Goal: Task Accomplishment & Management: Complete application form

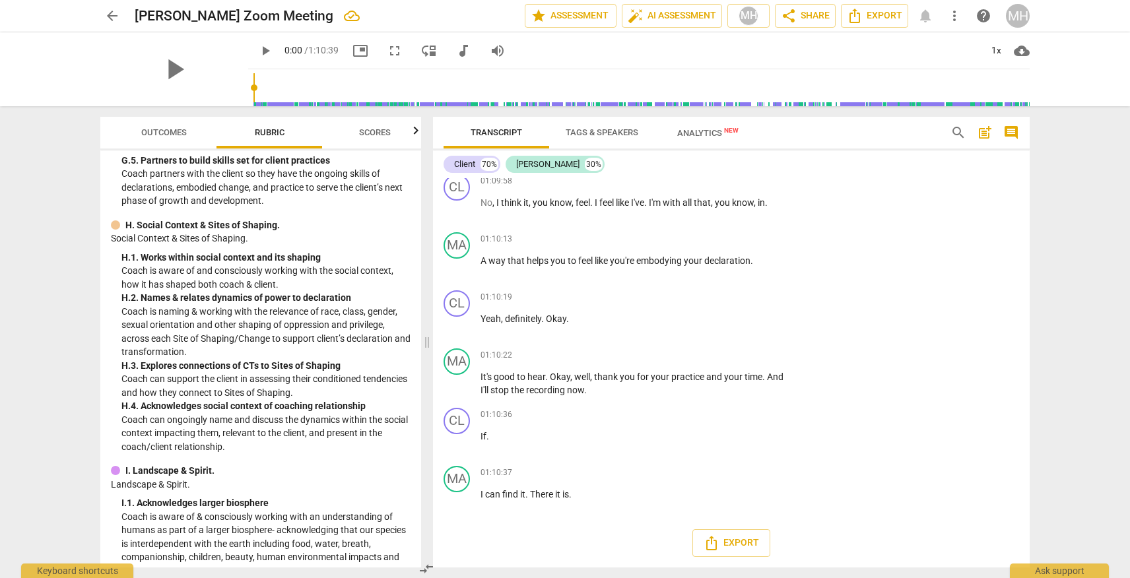
scroll to position [3586, 0]
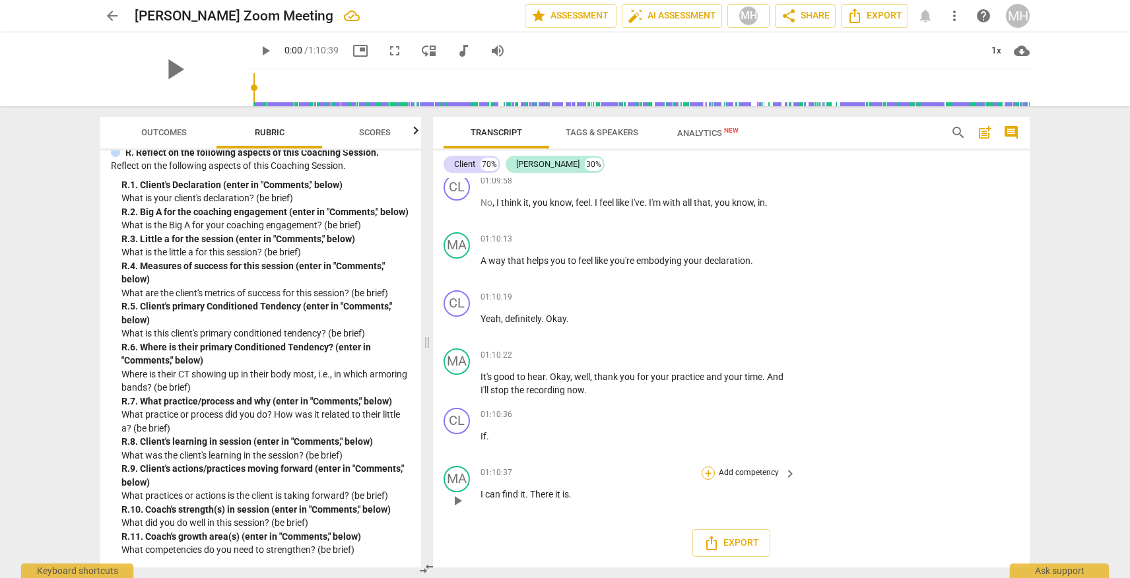
click at [704, 475] on div "+" at bounding box center [708, 473] width 13 height 13
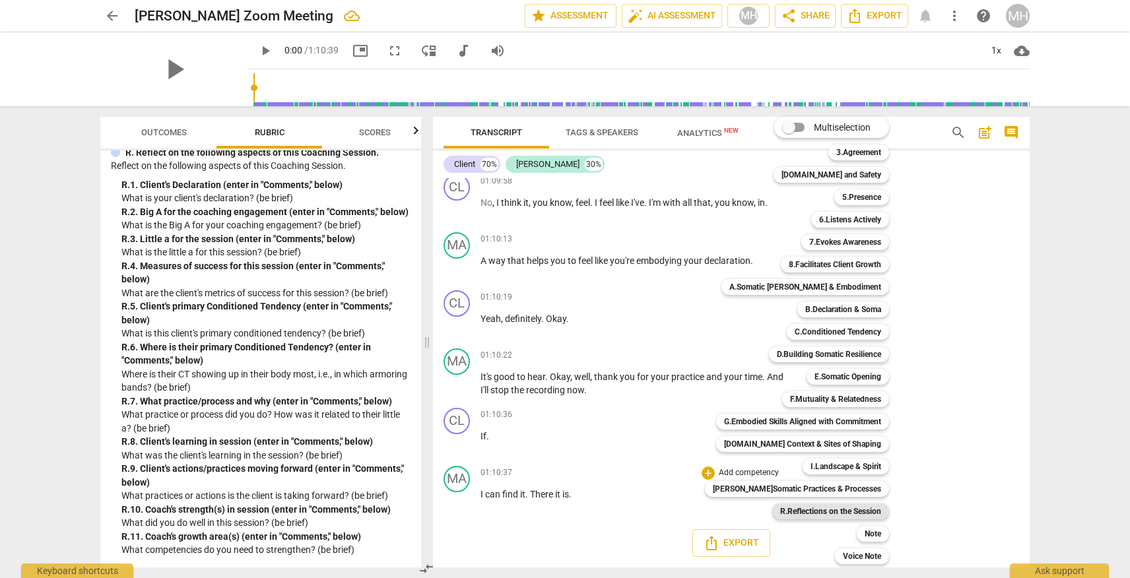
click at [839, 512] on b "R.Reflections on the Session" at bounding box center [830, 512] width 101 height 16
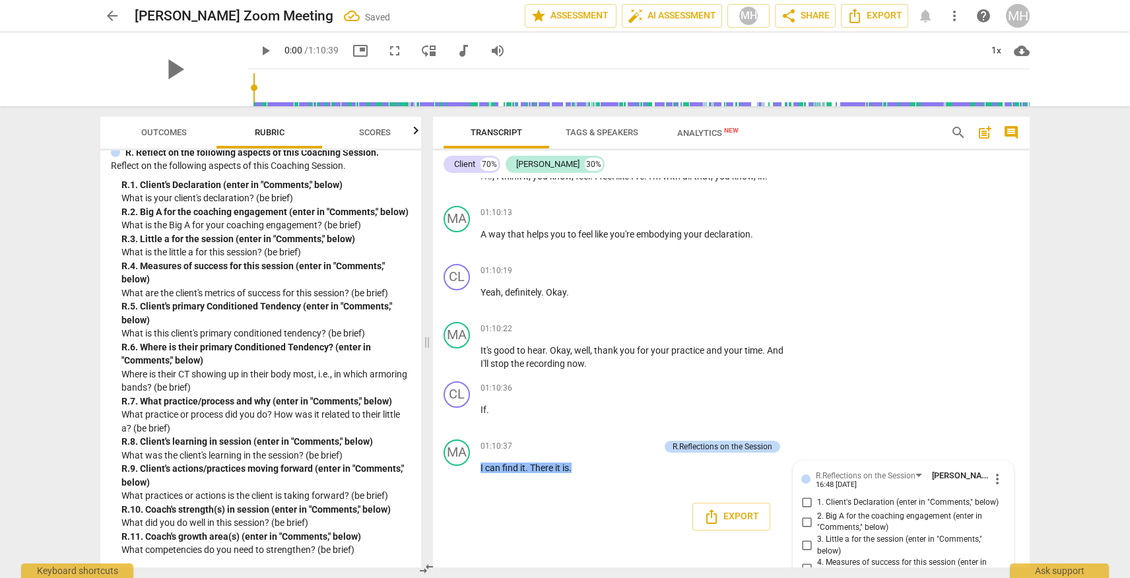
scroll to position [17083, 0]
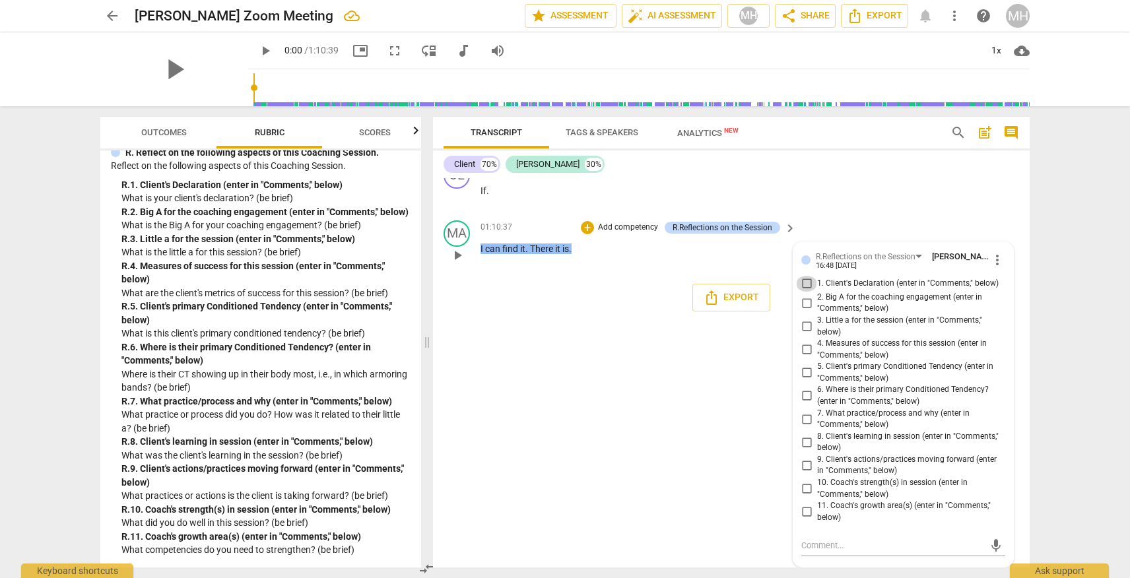
click at [807, 282] on input "1. Client's Declaration (enter in "Comments," below)" at bounding box center [806, 284] width 21 height 16
checkbox input "true"
click at [838, 539] on div "mic" at bounding box center [903, 545] width 204 height 21
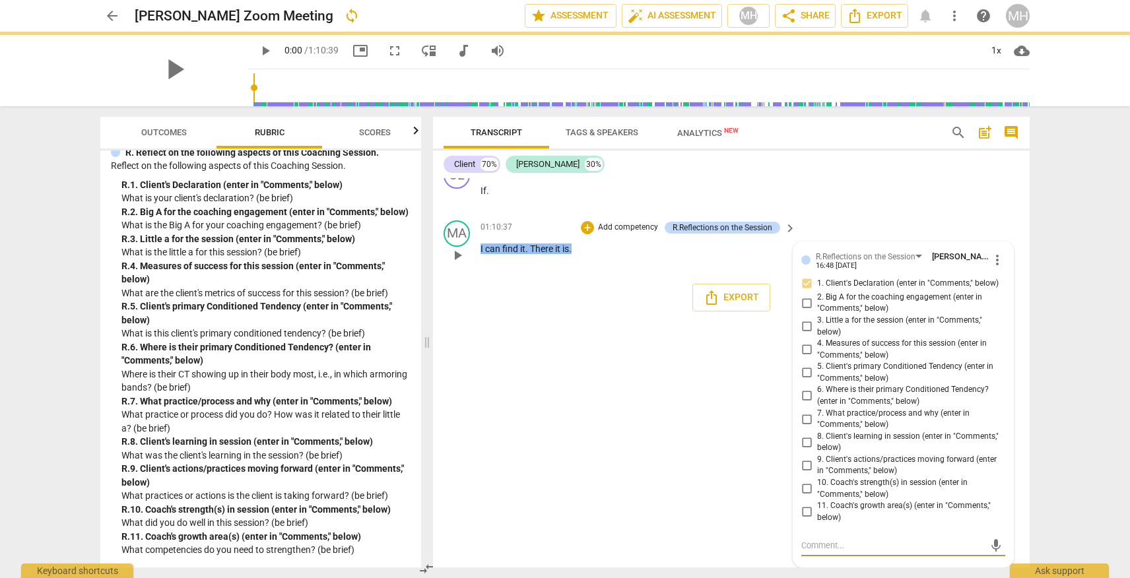
click at [824, 545] on textarea at bounding box center [892, 545] width 183 height 13
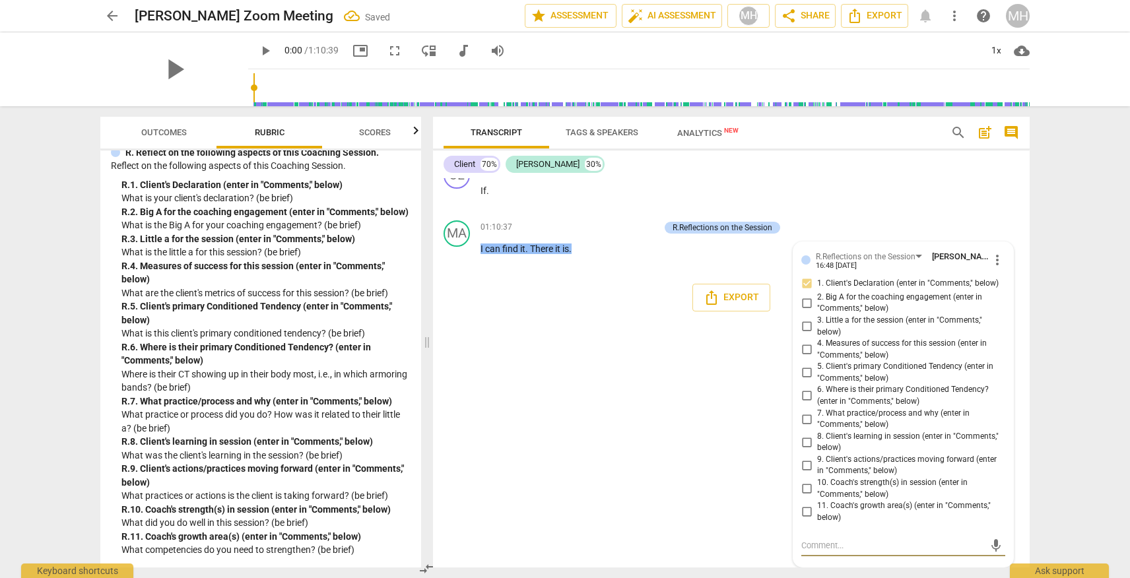
click at [110, 18] on span "arrow_back" at bounding box center [112, 16] width 16 height 16
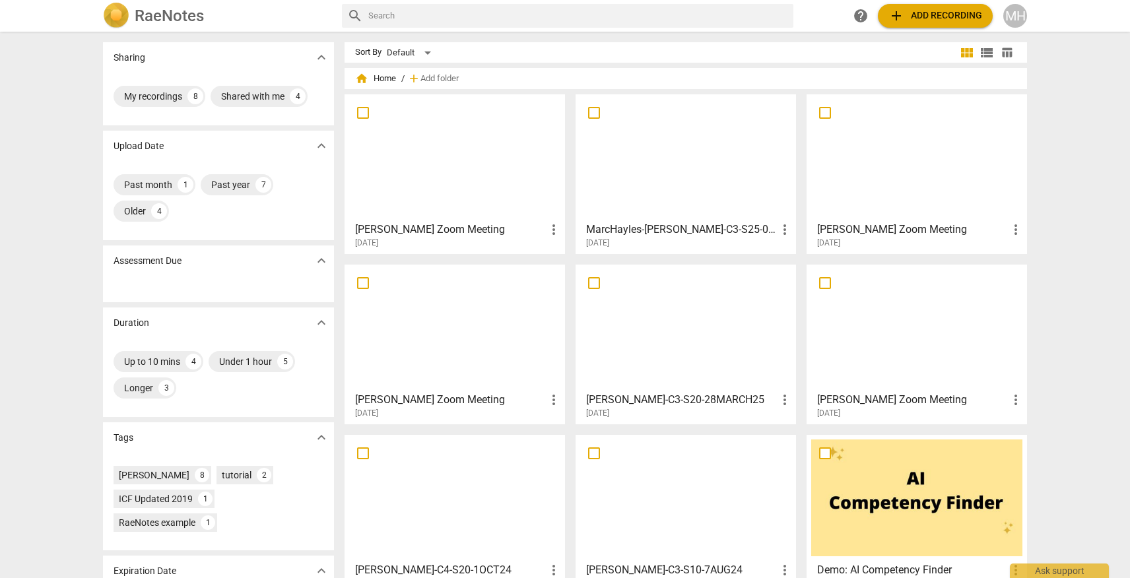
click at [679, 226] on h3 "MarcHayles-[PERSON_NAME]-C3-S25-07/03/25" at bounding box center [681, 230] width 191 height 16
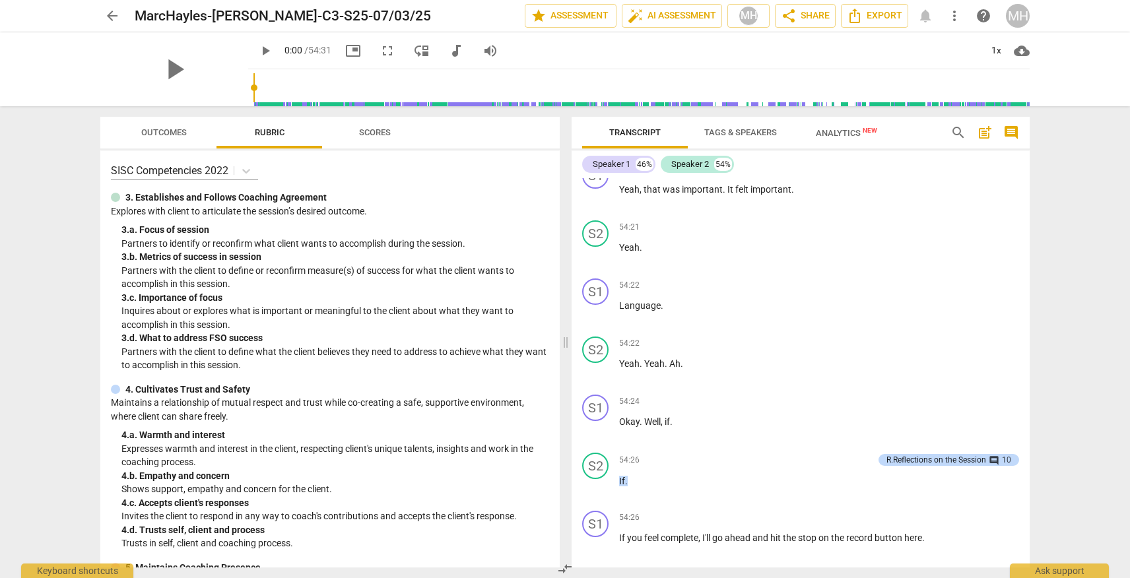
scroll to position [14727, 0]
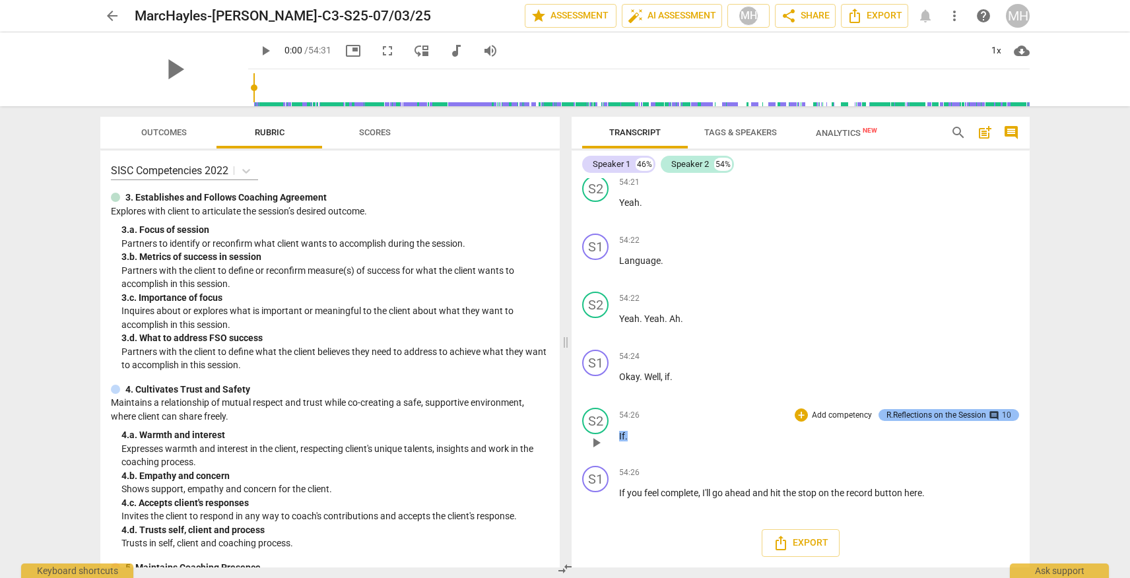
click at [909, 417] on div "R.Reflections on the Session" at bounding box center [936, 415] width 100 height 12
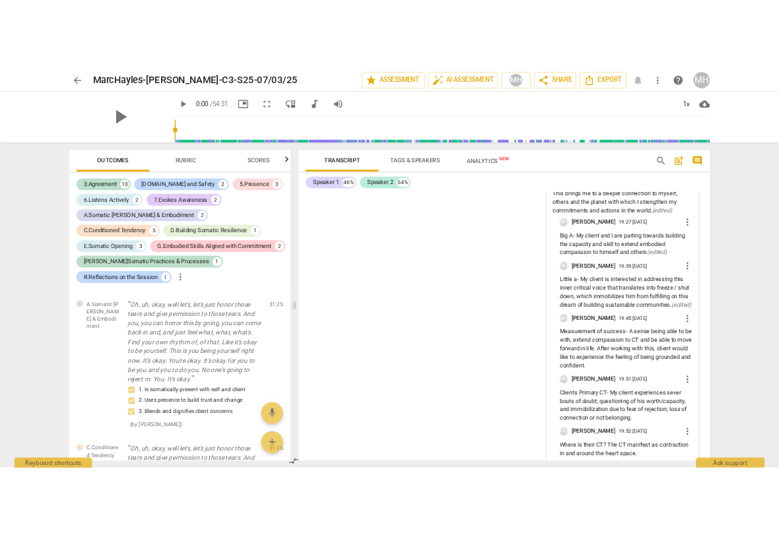
scroll to position [16387, 0]
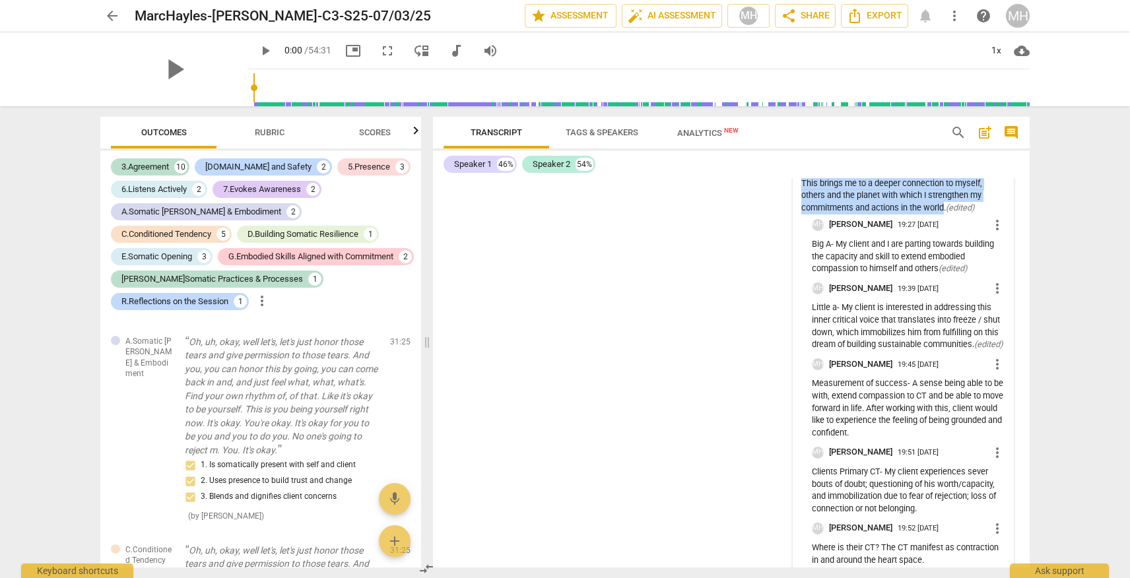
drag, startPoint x: 800, startPoint y: 279, endPoint x: 943, endPoint y: 343, distance: 156.9
click at [943, 215] on div "Declaration- An ever-deepening presence and awareness, both internally and exte…" at bounding box center [903, 177] width 204 height 75
copy div "Declaration- An ever-deepening presence and awareness, both internally and exte…"
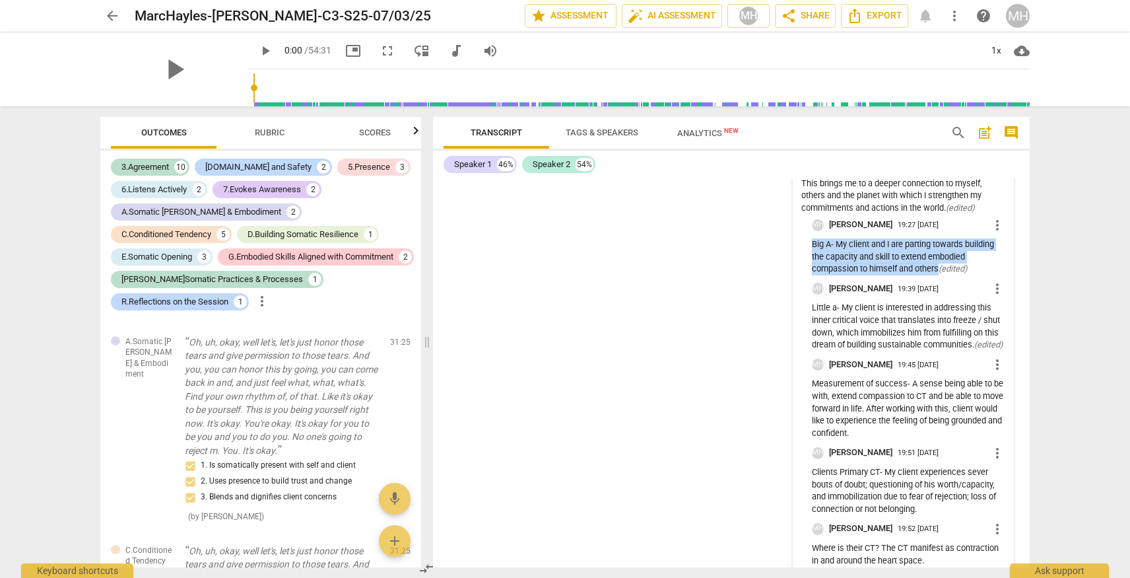
drag, startPoint x: 810, startPoint y: 378, endPoint x: 936, endPoint y: 399, distance: 127.9
click at [936, 275] on p "Big A- My client and I are parting towards building the capacity and skill to e…" at bounding box center [908, 256] width 193 height 37
copy p "Big A- My client and I are parting towards building the capacity and skill to e…"
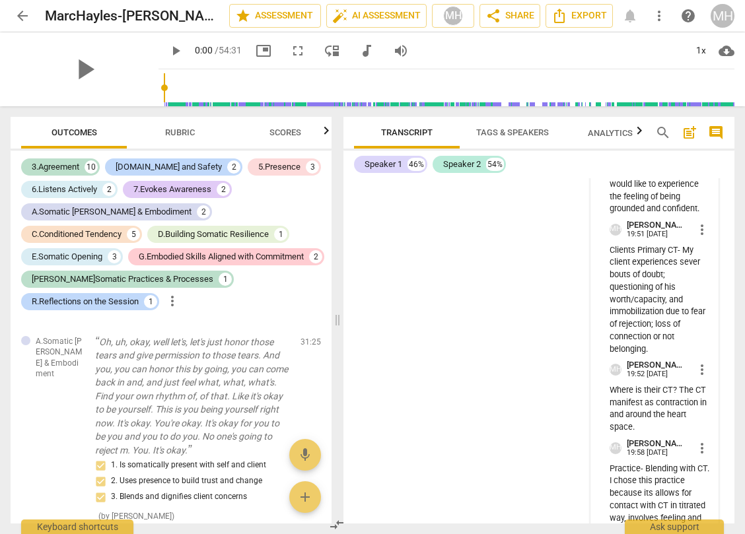
scroll to position [20164, 0]
drag, startPoint x: 607, startPoint y: 225, endPoint x: 615, endPoint y: 234, distance: 12.1
click at [615, 75] on p "Little a- My client is interested in addressing this inner critical voice that …" at bounding box center [659, 19] width 100 height 112
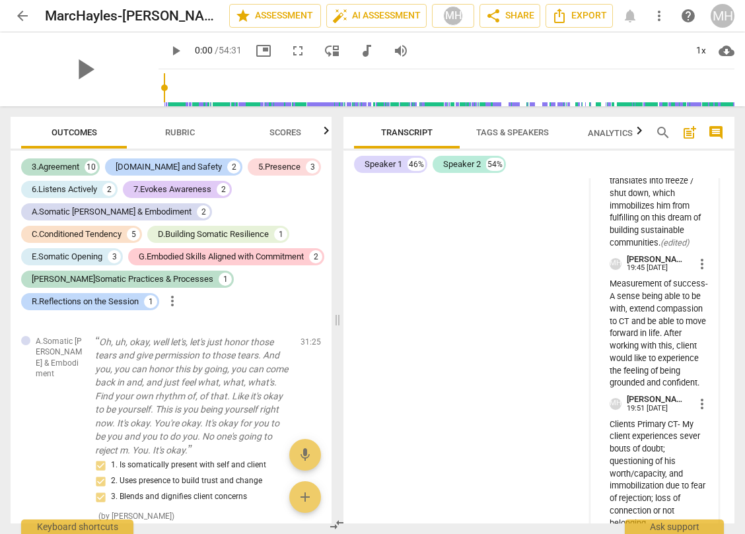
scroll to position [19958, 0]
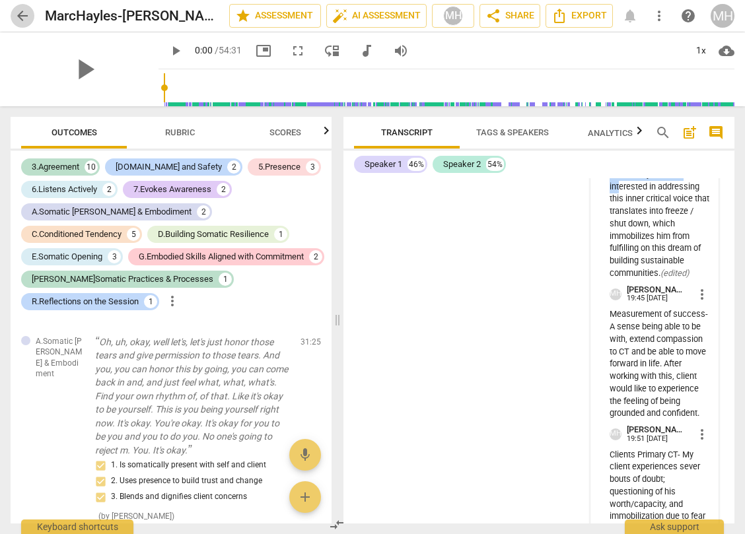
click at [15, 11] on span "arrow_back" at bounding box center [23, 16] width 16 height 16
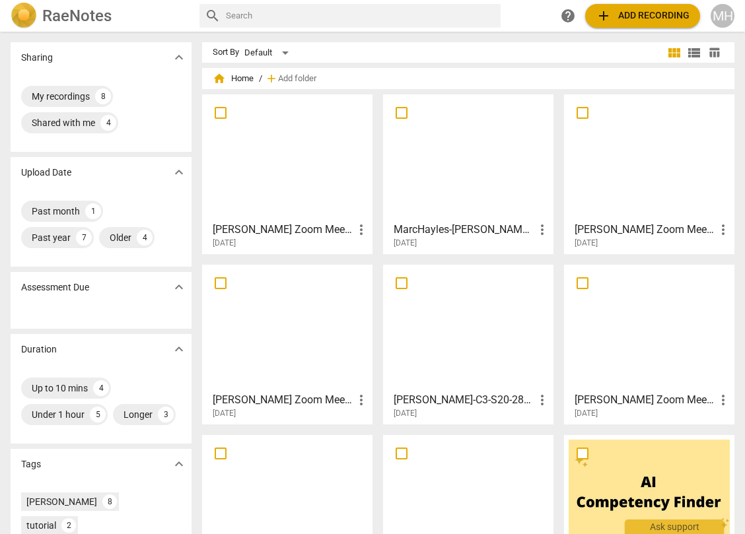
click at [333, 164] on div at bounding box center [287, 157] width 161 height 117
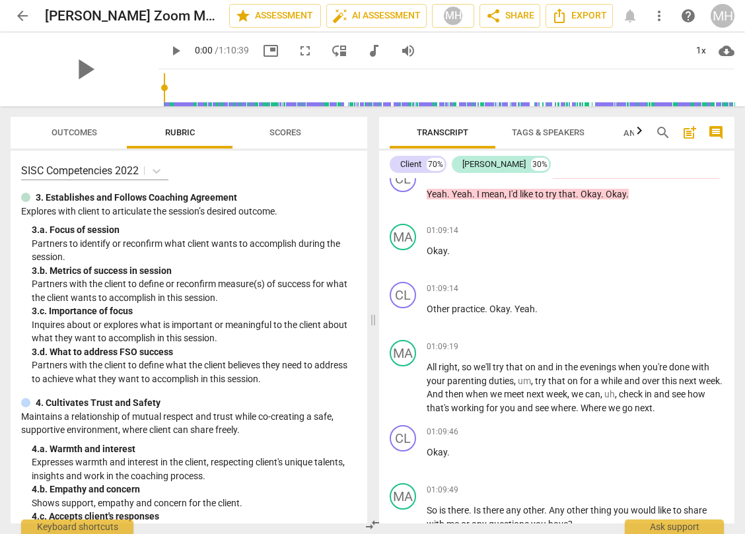
scroll to position [16968, 0]
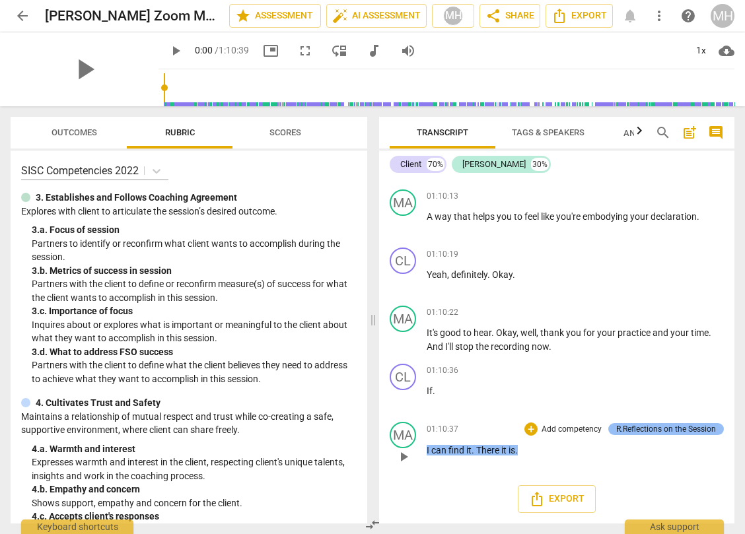
click at [634, 428] on div "R.Reflections on the Session" at bounding box center [666, 429] width 100 height 12
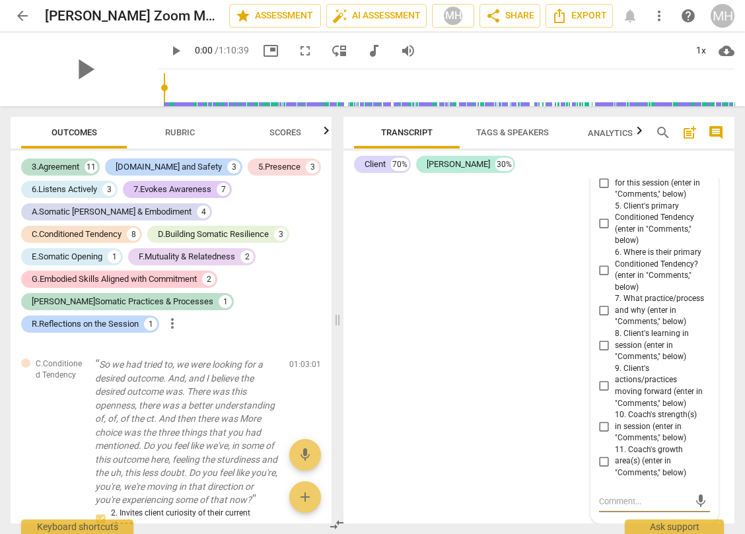
scroll to position [20932, 0]
type textarea "Declaration- An ever-deepening presence and awareness, both internally and exte…"
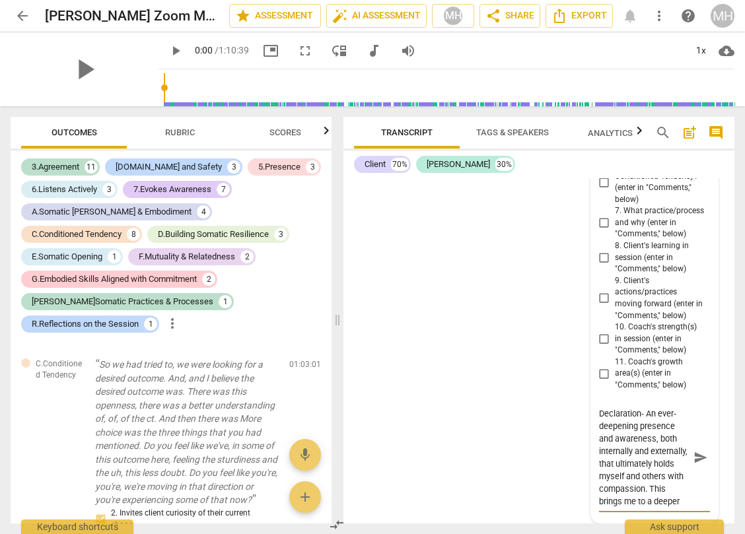
type textarea "Declaration- An ever-deepening presence and awareness, both internally and exte…"
click at [693, 456] on span "send" at bounding box center [700, 457] width 15 height 15
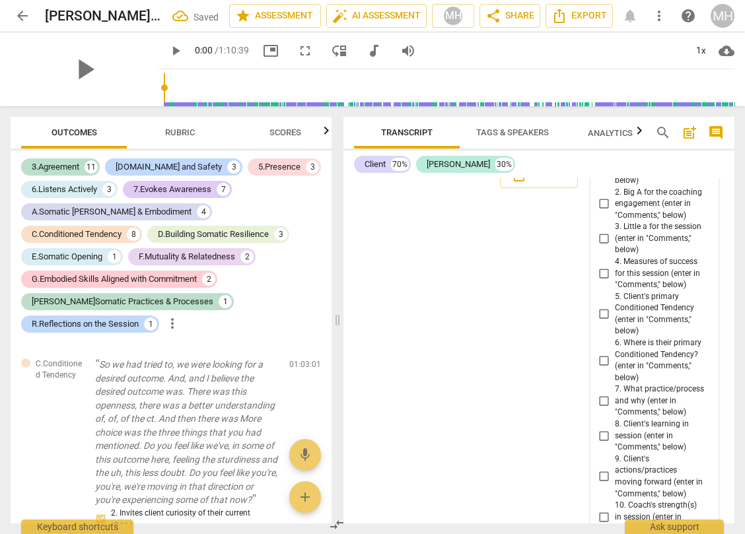
scroll to position [20735, 0]
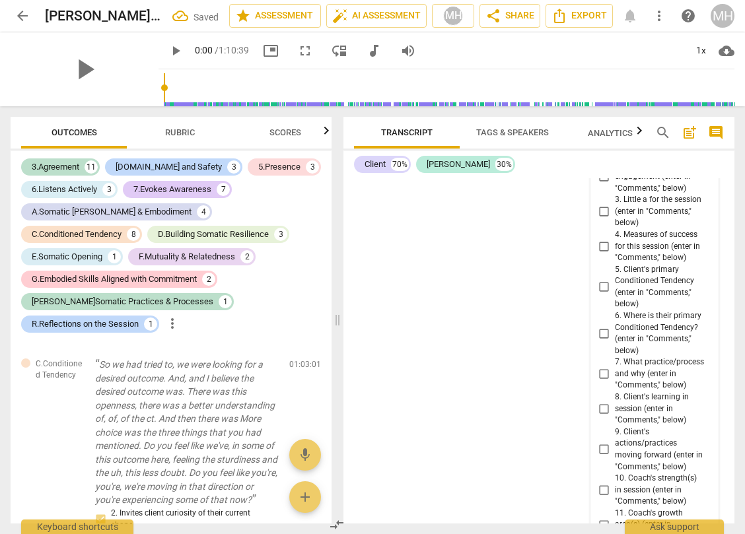
click at [604, 185] on input "2. Big A for the coaching engagement (enter in "Comments," below)" at bounding box center [603, 177] width 21 height 16
checkbox input "true"
click at [15, 189] on div "3.Agreement 11 [DOMAIN_NAME] and Safety 3 5.Presence 3 6.Listens Actively 3 7.E…" at bounding box center [171, 336] width 321 height 373
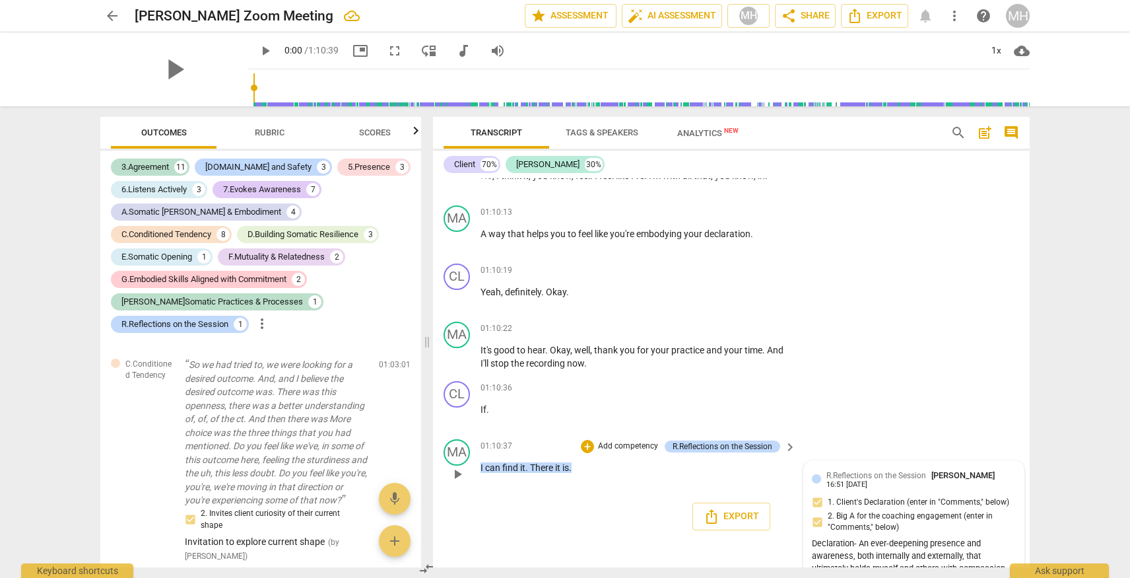
scroll to position [16921, 0]
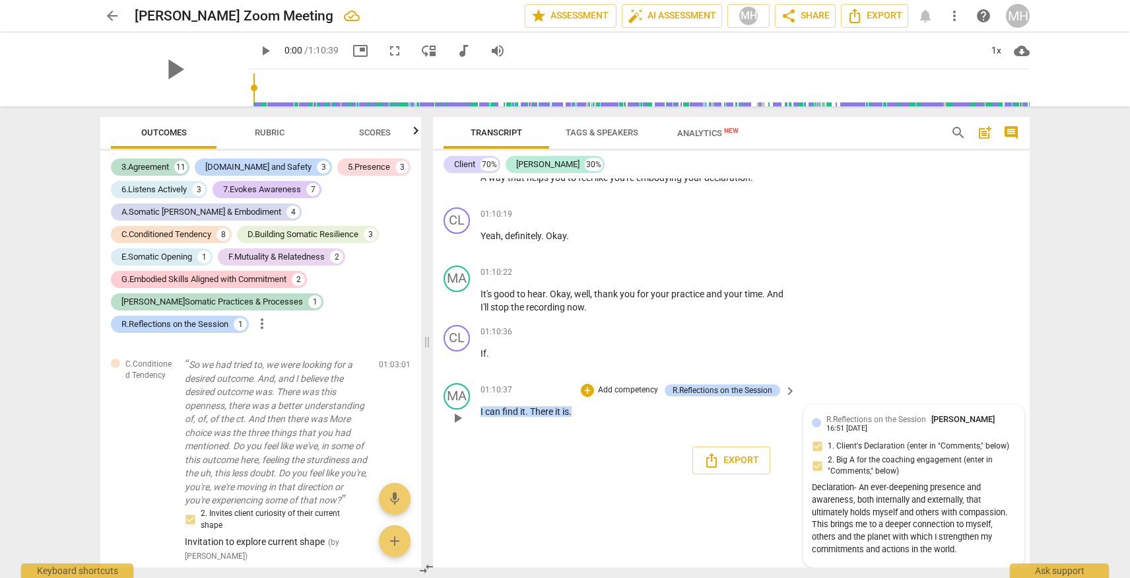
click at [892, 517] on div "Declaration- An ever-deepening presence and awareness, both internally and exte…" at bounding box center [914, 518] width 204 height 75
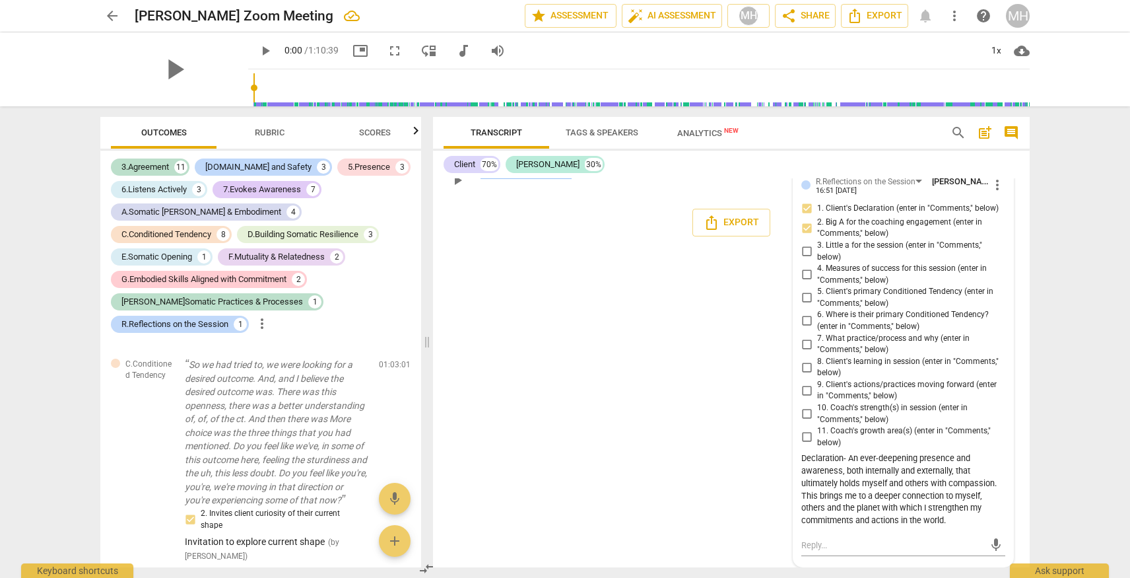
scroll to position [17158, 0]
click at [834, 543] on textarea at bounding box center [892, 545] width 183 height 13
paste textarea "Big A- My client and I are parting towards building the capacity and skill to e…"
type textarea "Big A- My client and I are parting towards building the capacity and skill to e…"
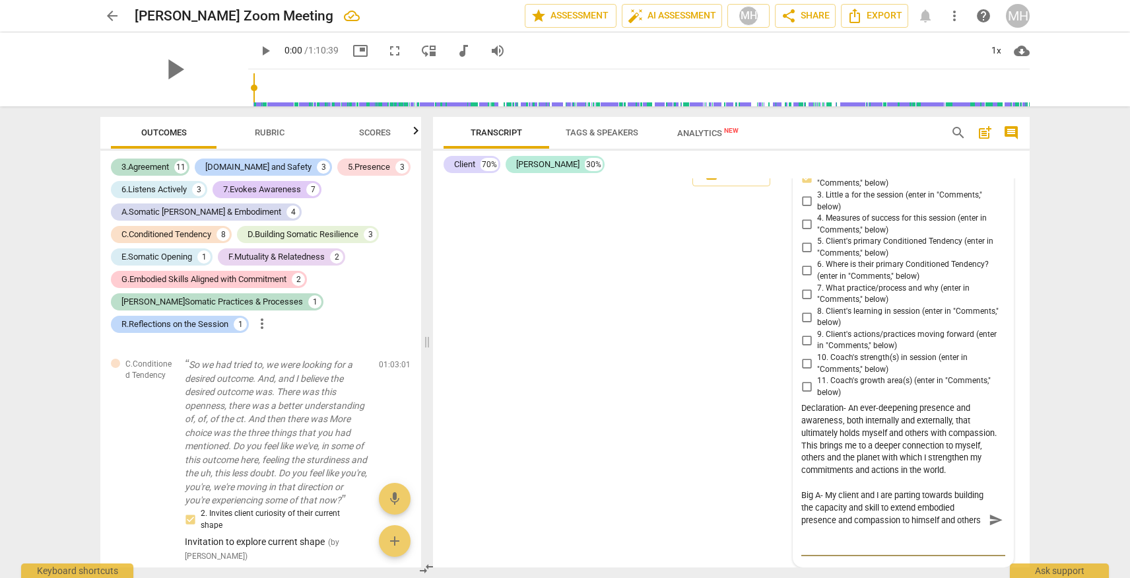
scroll to position [13, 0]
type textarea "Big A- My client and I are parting towards building the capacity and skill to e…"
click at [992, 527] on span "send" at bounding box center [996, 520] width 15 height 15
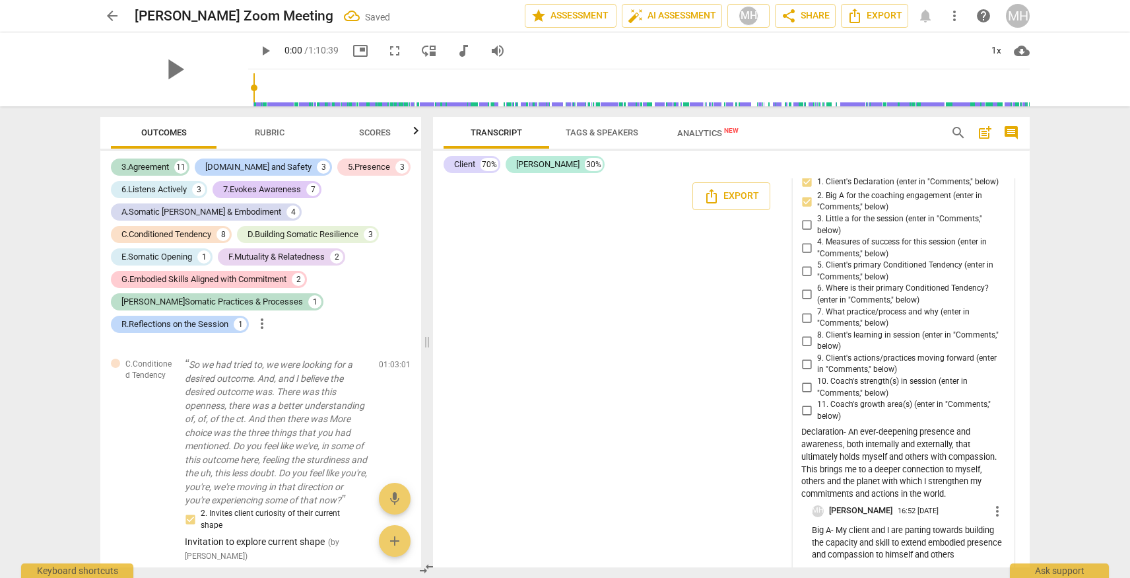
scroll to position [17192, 0]
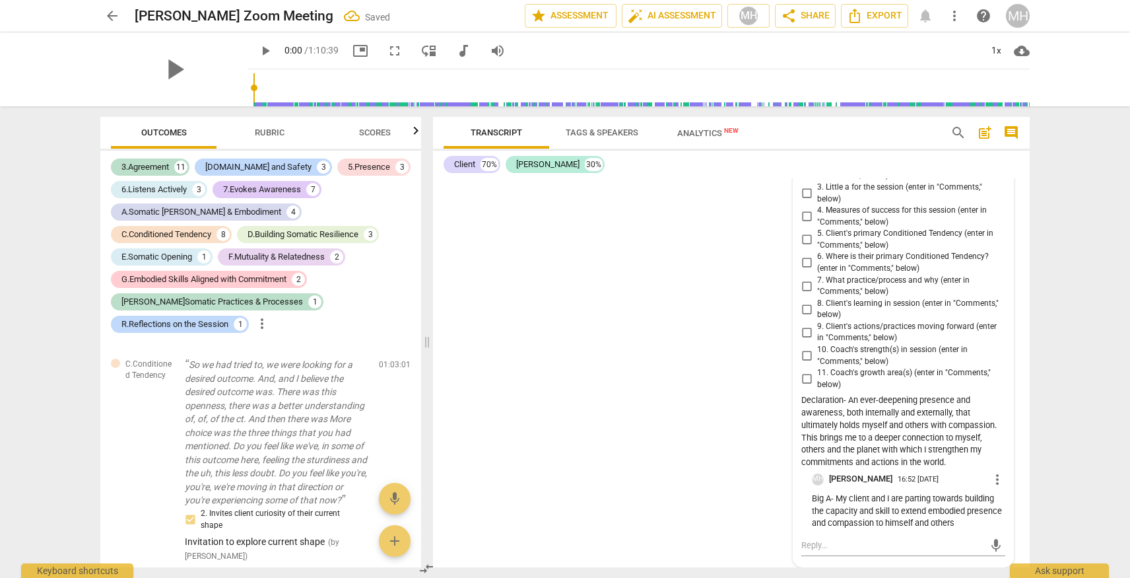
click at [804, 201] on input "3. Little a for the session (enter in "Comments," below)" at bounding box center [806, 193] width 21 height 16
checkbox input "true"
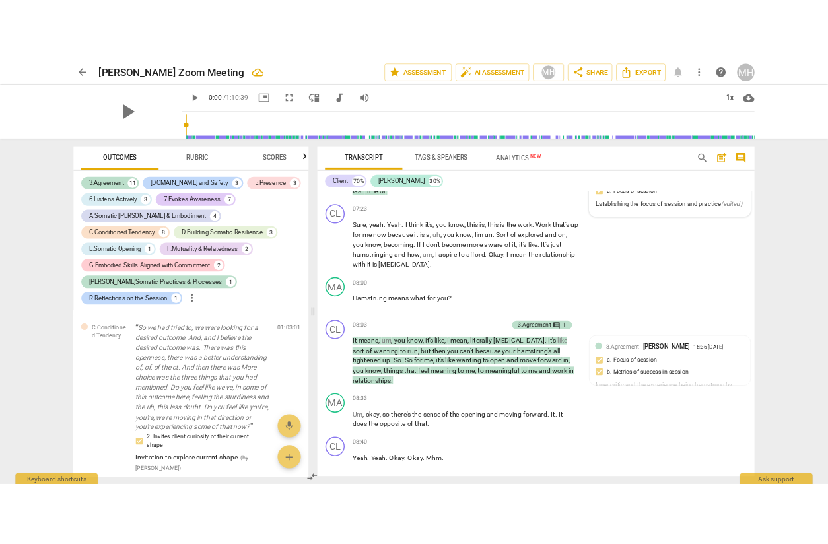
scroll to position [2216, 0]
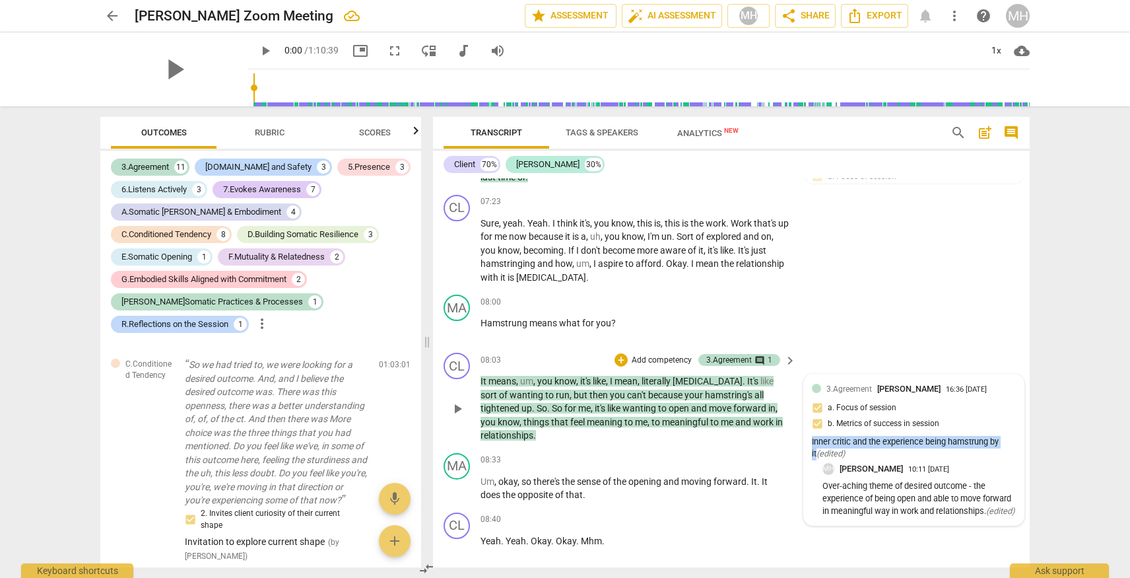
drag, startPoint x: 808, startPoint y: 453, endPoint x: 1009, endPoint y: 453, distance: 201.3
click at [1009, 453] on div "3.Agreement [PERSON_NAME] 16:36 [DATE] a. Focus of session b. Metrics of succes…" at bounding box center [914, 449] width 220 height 150
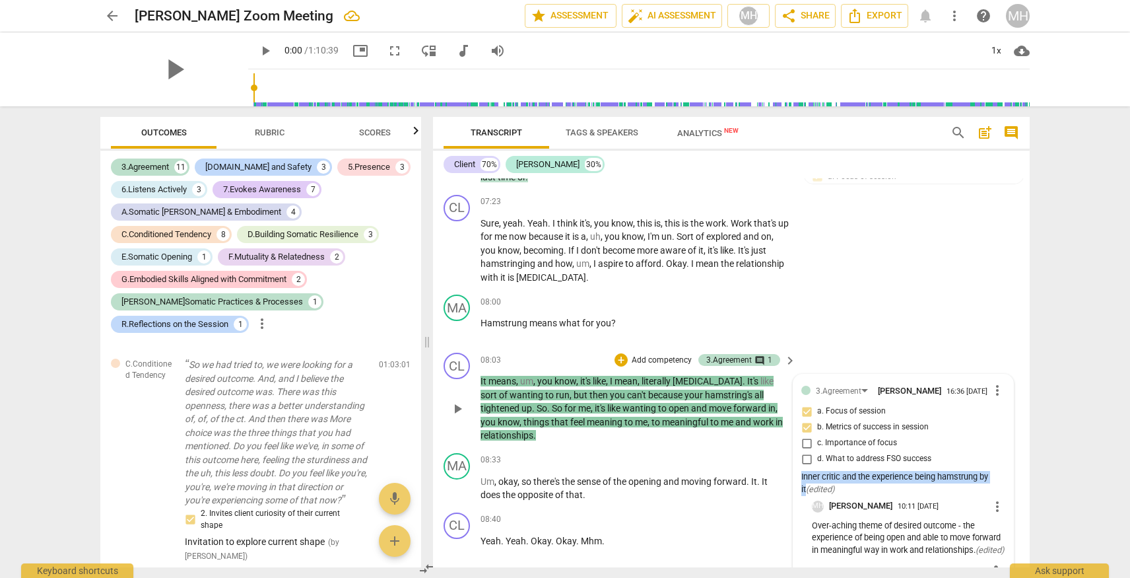
copy div "Inner critic and the experience being hamstrung by it"
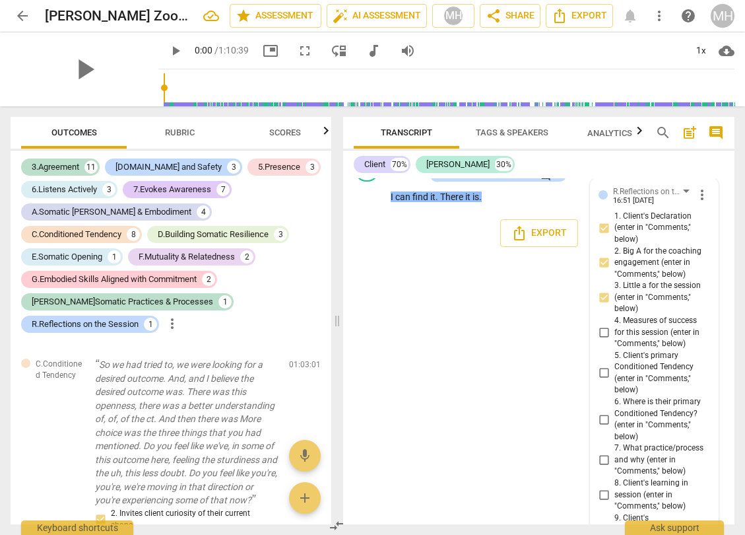
scroll to position [21150, 0]
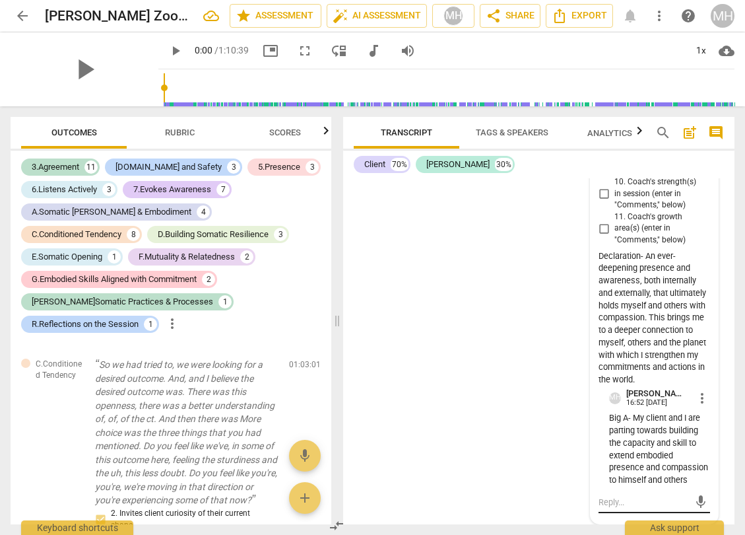
click at [604, 508] on textarea at bounding box center [644, 502] width 90 height 13
type textarea """
type textarea ""l"
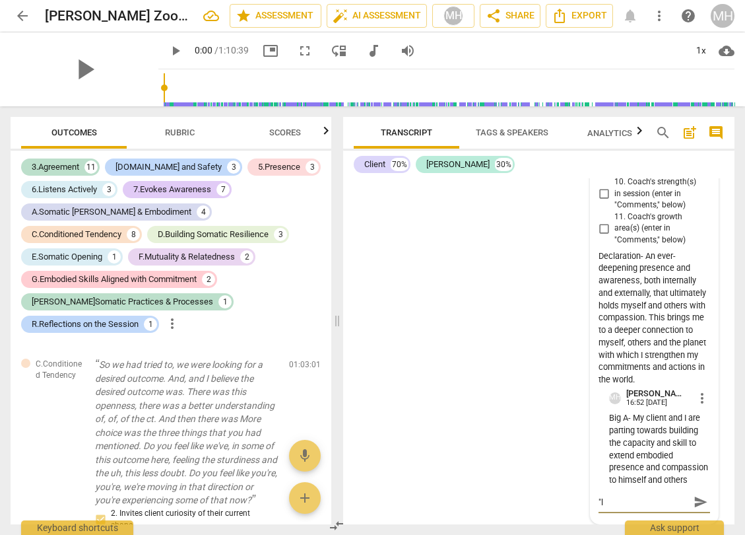
type textarea ""li"
type textarea ""lit"
type textarea ""litt"
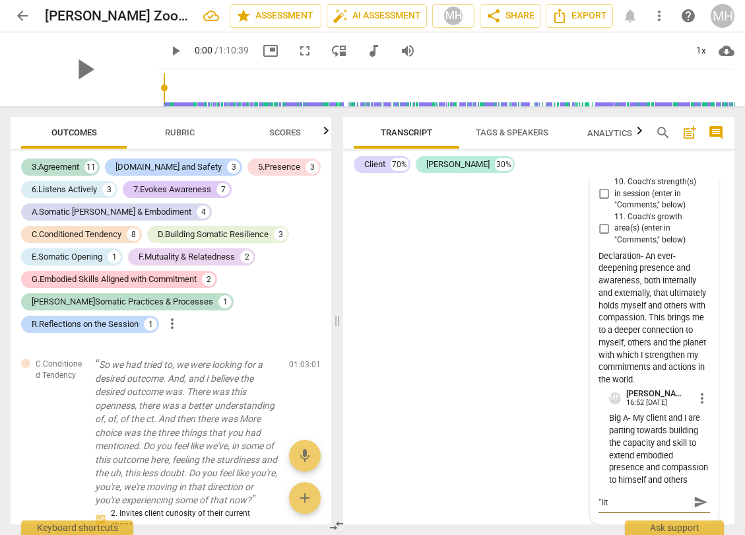
type textarea ""litt"
type textarea ""littl"
type textarea ""little"
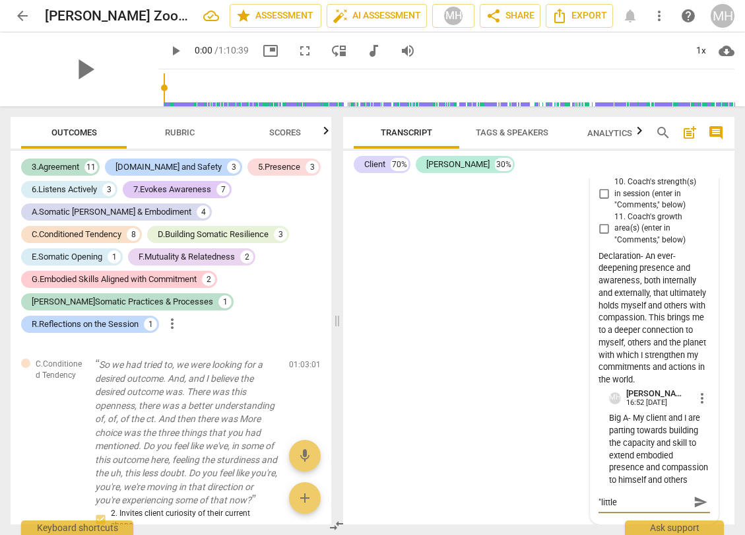
type textarea ""littler"
type textarea ""little"
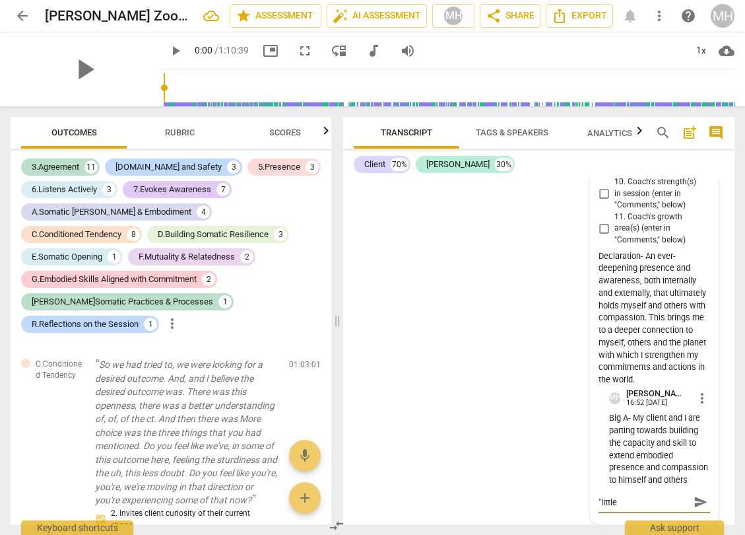
type textarea ""little"
type textarea ""little a"
type textarea ""little a""
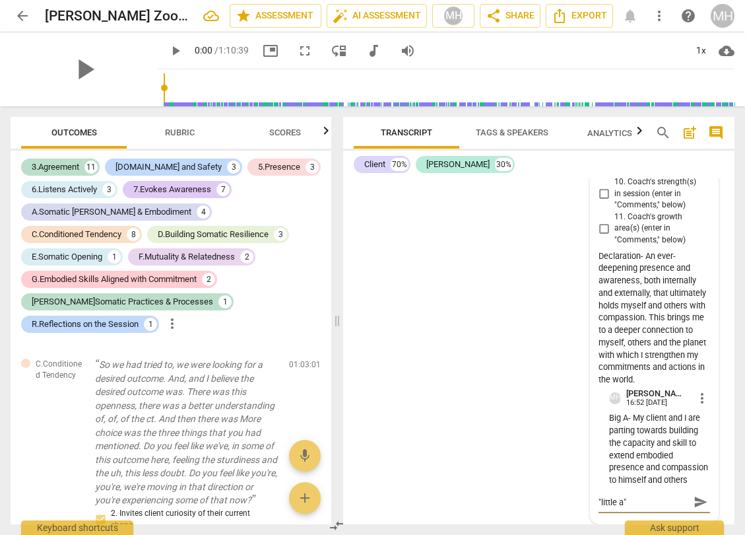
type textarea ""little a""
type textarea ""little a" f"
type textarea ""little a" fo"
type textarea ""little a" for"
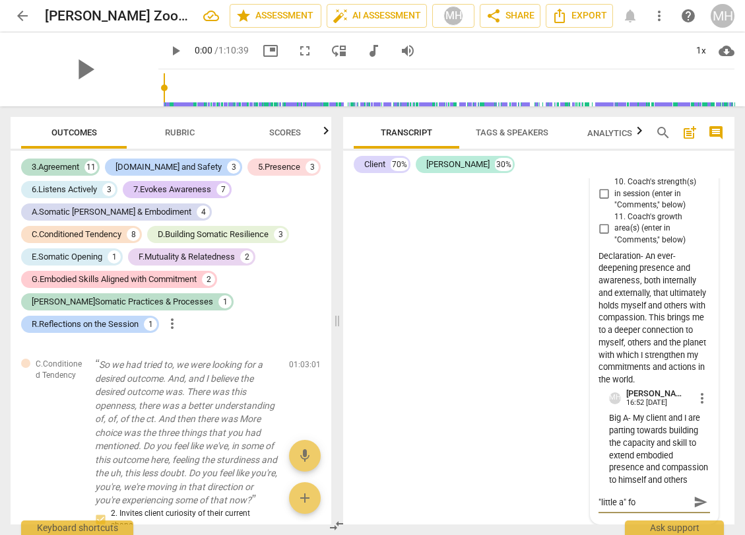
type textarea ""little a" for"
type textarea ""little a" for t"
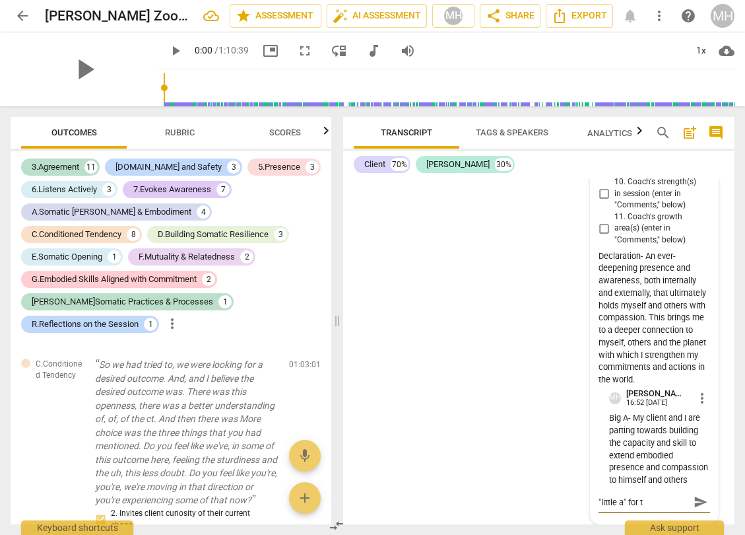
type textarea ""little a" for th"
type textarea ""little a" for thi"
type textarea ""little a" for this"
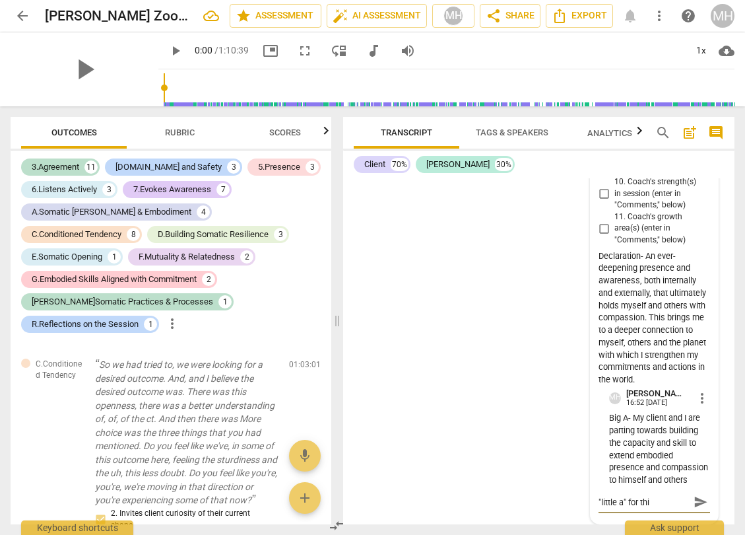
type textarea ""little a" for this"
type textarea ""little a" for this s"
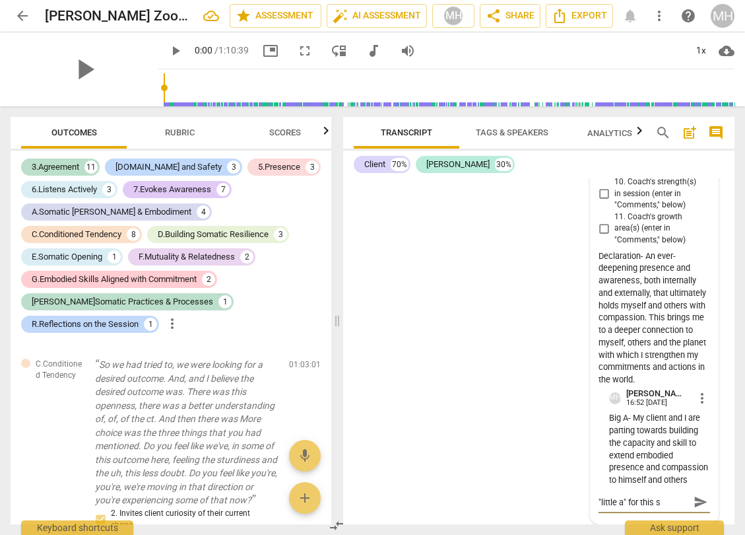
type textarea ""little a" for this se"
type textarea ""little a" for this ses"
type textarea ""little a" for this sess"
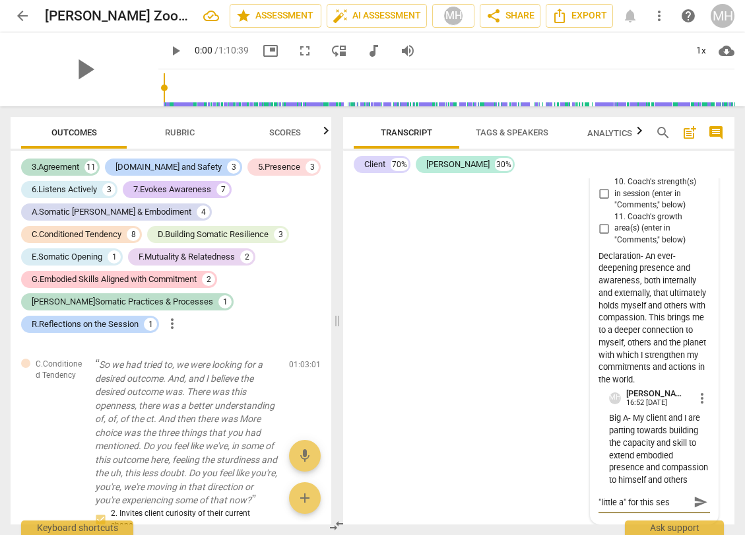
type textarea ""little a" for this sess"
type textarea ""little a" for this sessi"
type textarea ""little a" for this sessio"
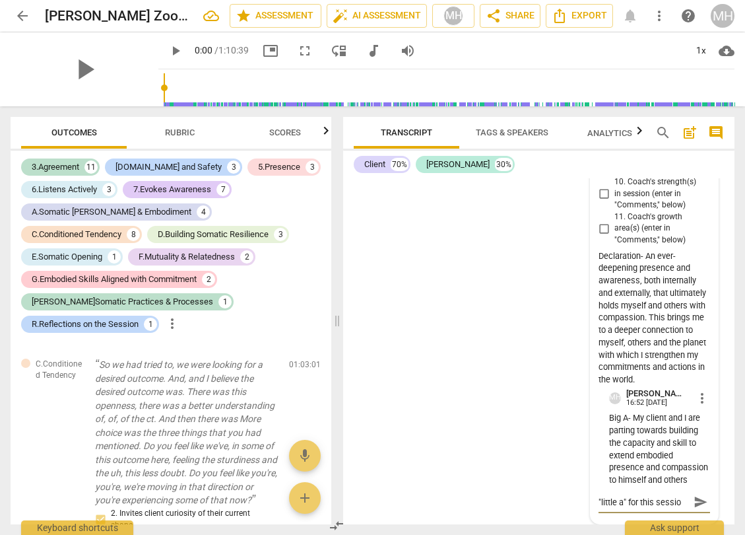
type textarea ""little a" for this session"
type textarea ""little a" for this sessio"
type textarea ""little a" for this sessi"
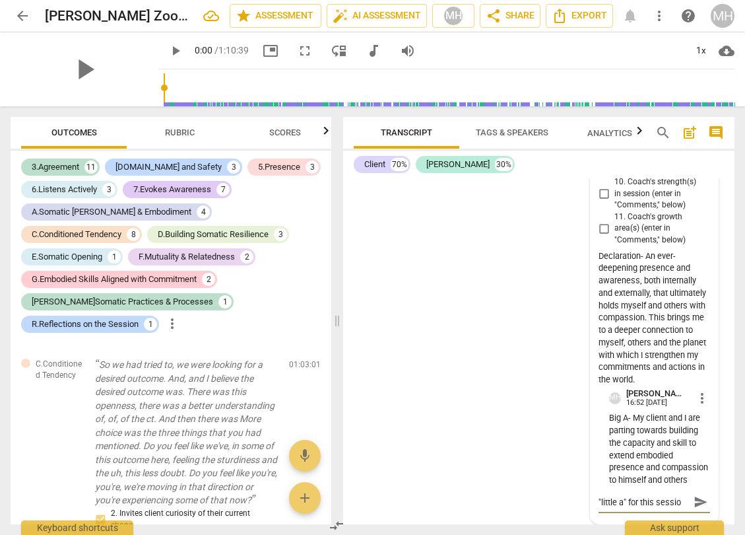
type textarea ""little a" for this sessi"
type textarea ""little a" for this sess"
type textarea ""little a" for this ses"
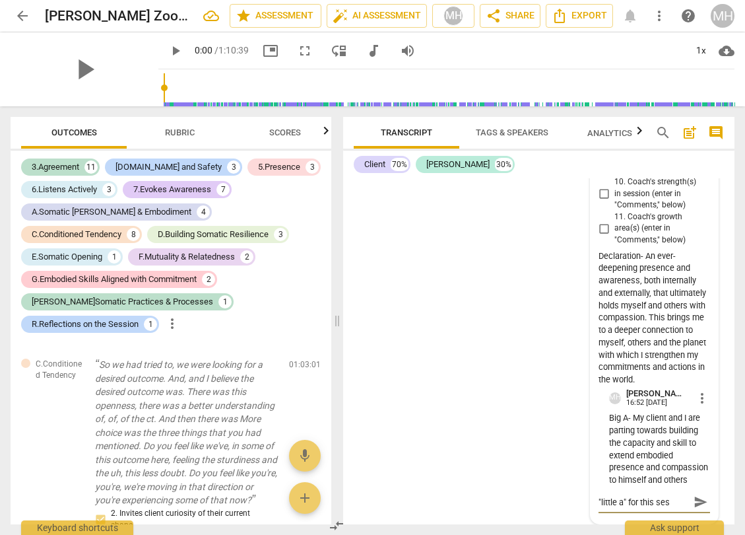
type textarea ""little a" for this se"
type textarea ""little a" for this s"
type textarea ""little a" for this"
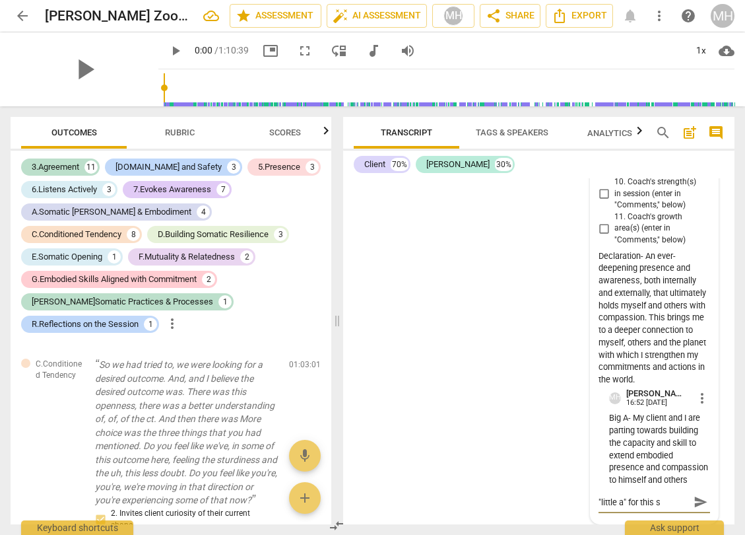
type textarea ""little a" for this"
type textarea ""little a" for thi"
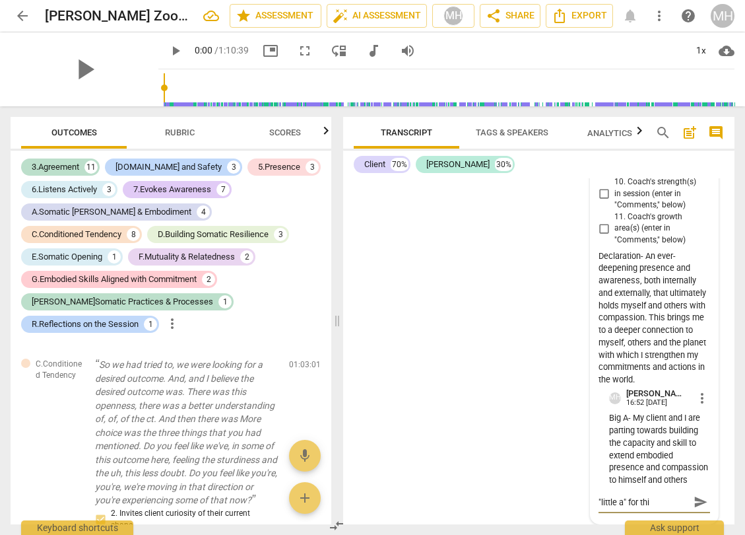
type textarea ""little a" for th"
type textarea ""little a" for t"
type textarea ""little a" for"
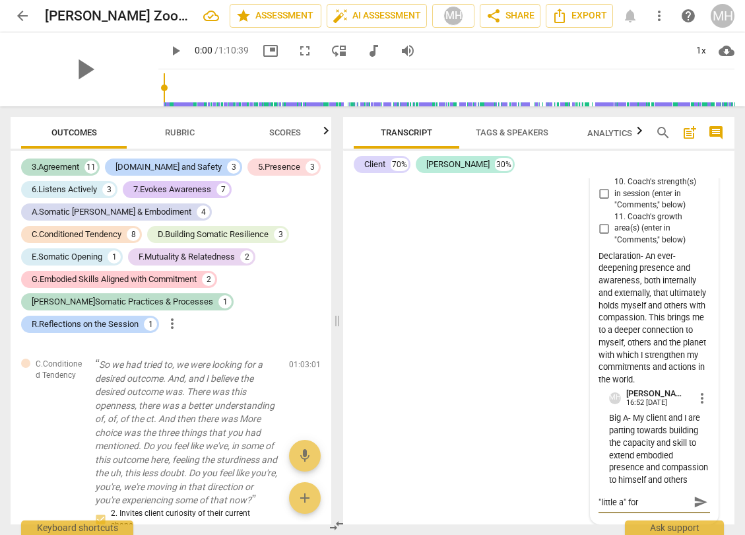
type textarea ""little a" for"
type textarea ""little a" fo"
type textarea ""little a" f"
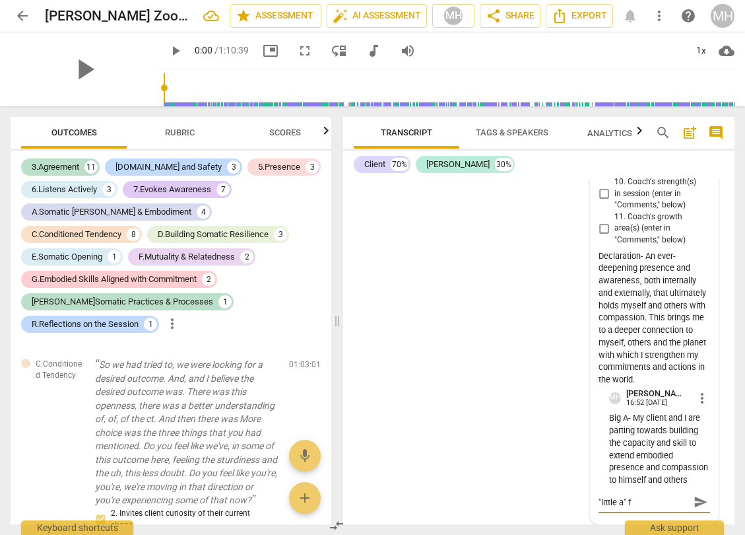
type textarea ""little a""
type textarea ""little a" -"
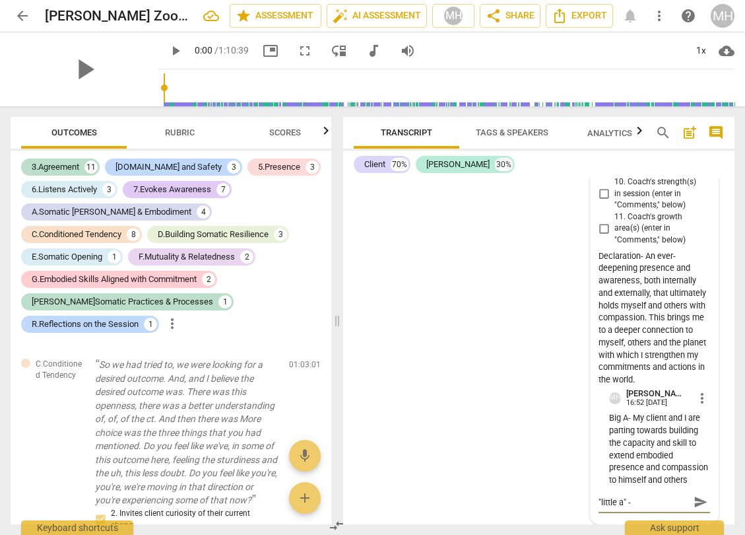
type textarea ""little a" -"
type textarea ""little a" - f"
type textarea ""little a" - fo"
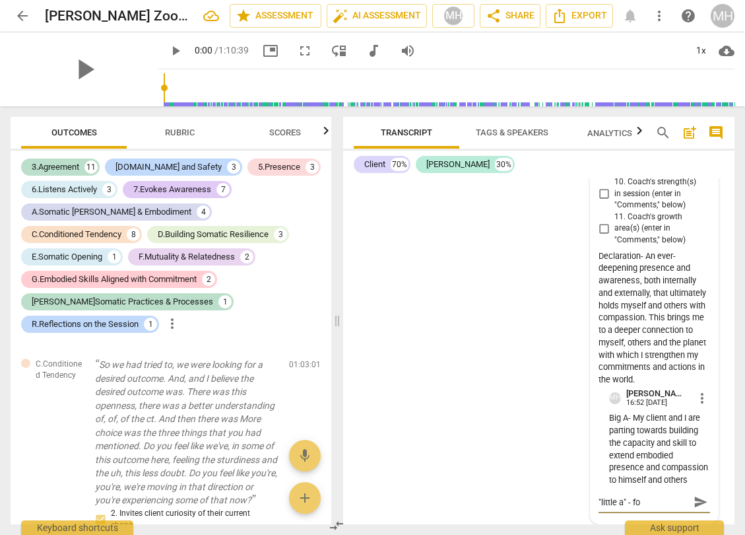
type textarea ""little a" - foc"
type textarea ""little a" - focu"
type textarea ""little a" - focus"
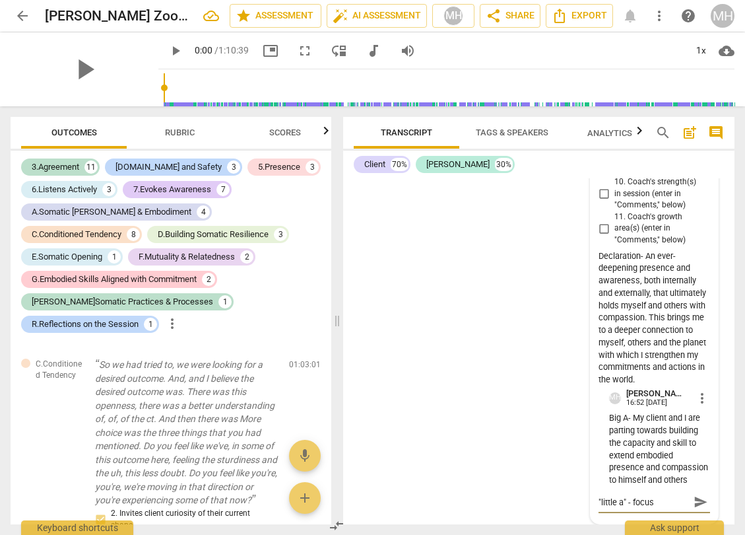
type textarea ""little a" - focus o"
type textarea ""little a" - focus of"
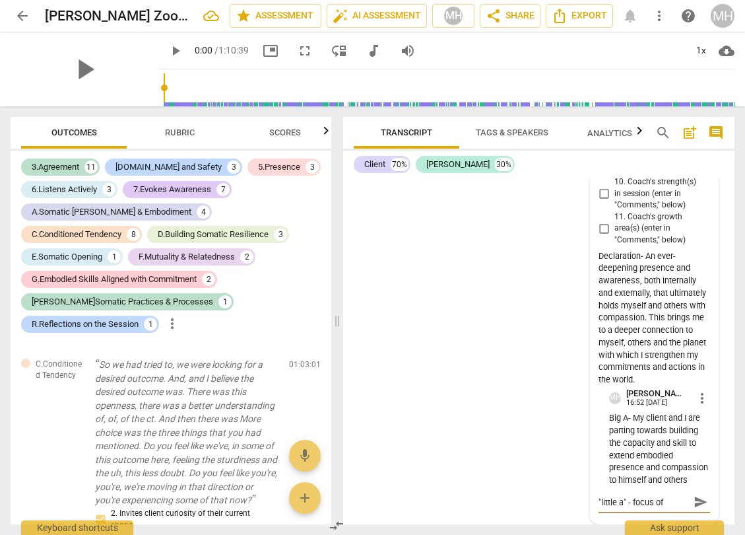
type textarea ""little a" - focus of"
type textarea ""little a" - focus of t"
type textarea ""little a" - focus of to"
type textarea ""little a" - focus of [PERSON_NAME]"
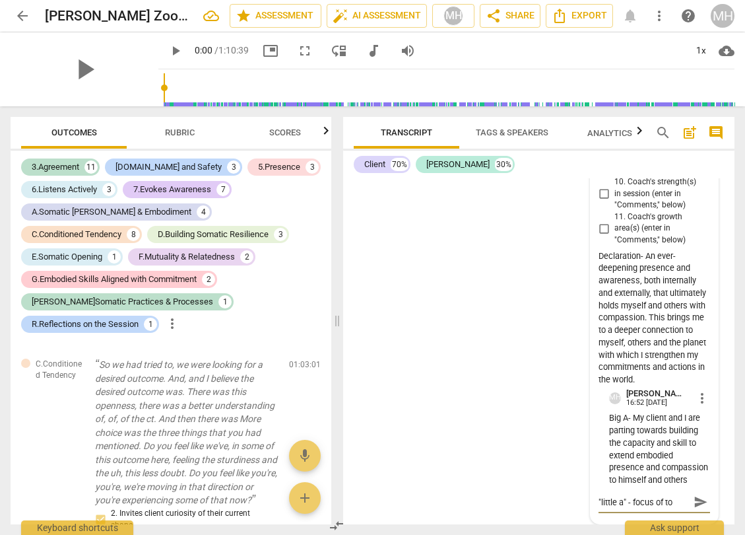
type textarea ""little a" - focus of [PERSON_NAME]"
type textarea ""little a" - focus of toda"
type textarea ""little a" - focus of [DATE]"
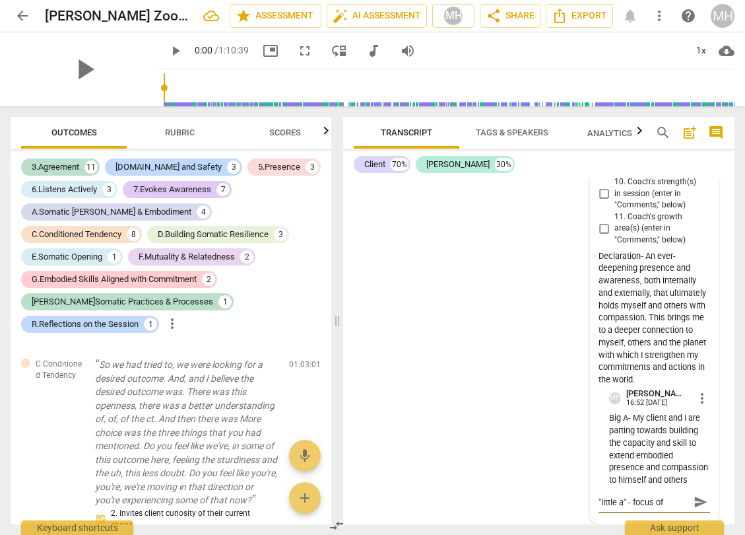
scroll to position [11, 0]
type textarea ""little a" - focus of [DATE]"
type textarea ""little a" - focus of todays"
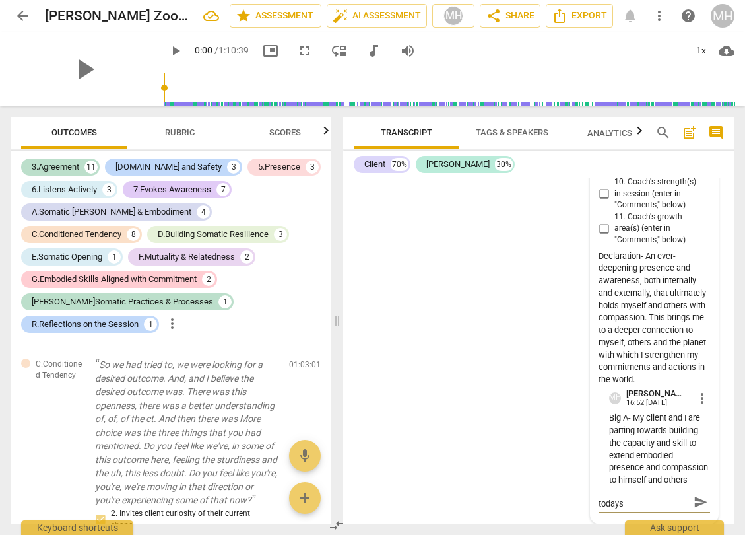
type textarea ""little a" - focus of todays"
type textarea ""little a" - focus of todays s"
type textarea ""little a" - focus of todays se"
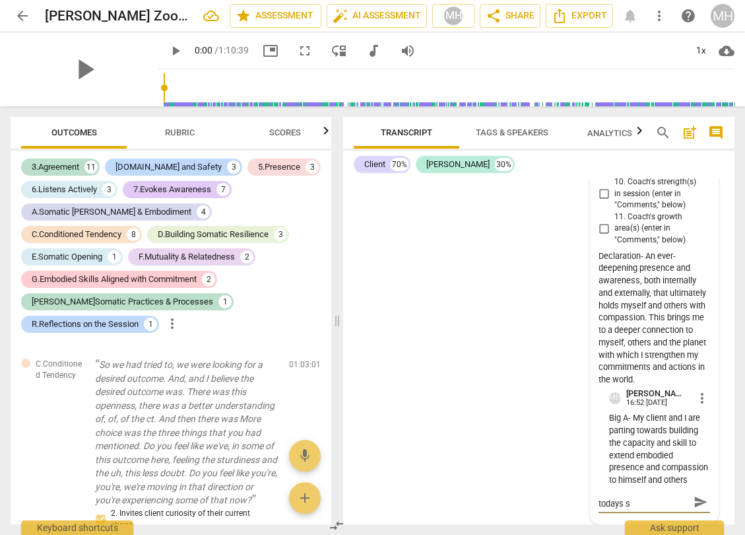
type textarea ""little a" - focus of todays se"
type textarea ""little a" - focus of todays ses"
type textarea ""little a" - focus of todays sess"
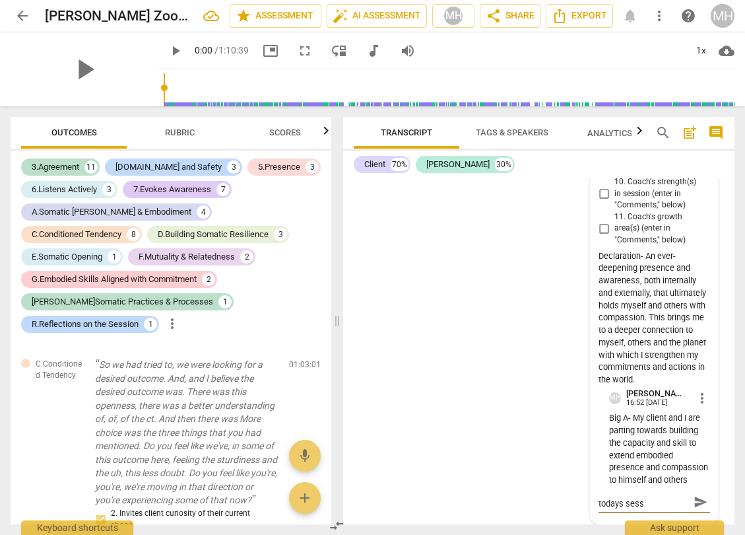
scroll to position [0, 0]
type textarea ""little a" - focus of todays sessi"
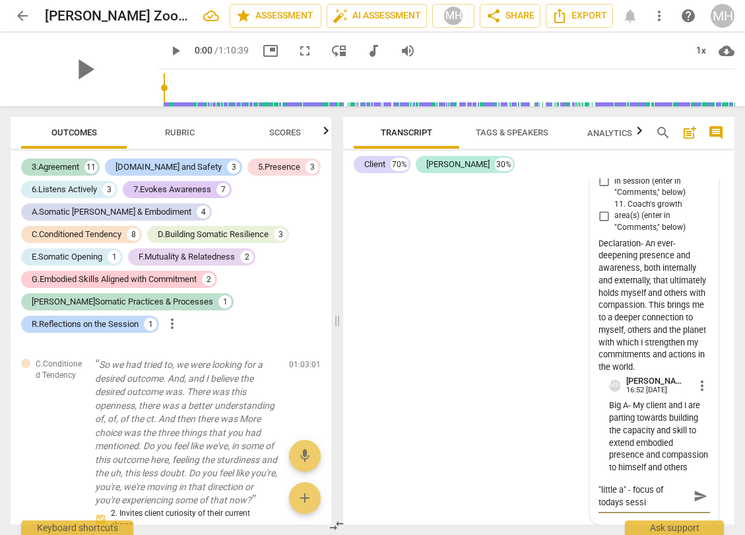
type textarea ""little a" - focus of todays sessio"
type textarea ""little a" - focus of todays session"
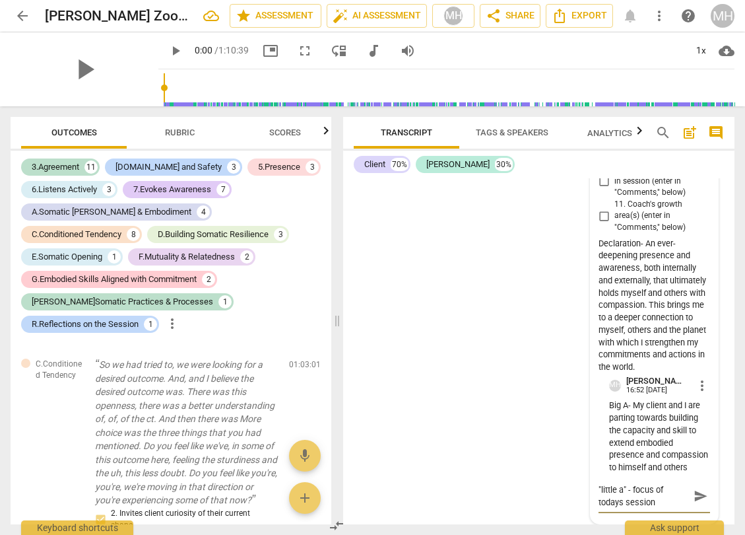
type textarea ""little a" - focus of todays session"
type textarea ""little a" - focus of todays session i"
type textarea ""little a" - focus of todays session is"
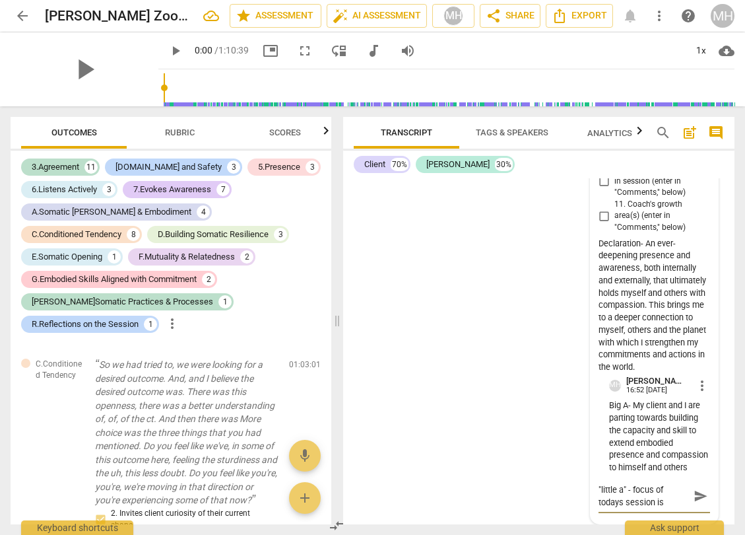
type textarea ""little a" - focus of todays session is"
type textarea ""little a" - focus of todays session is o"
type textarea ""little a" - focus of todays session is on"
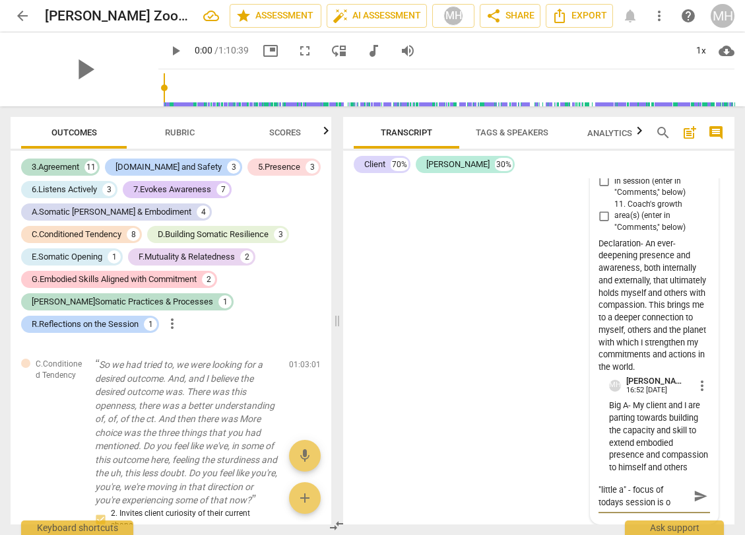
type textarea ""little a" - focus of todays session is on"
type textarea ""little a" - focus of todays session is on i"
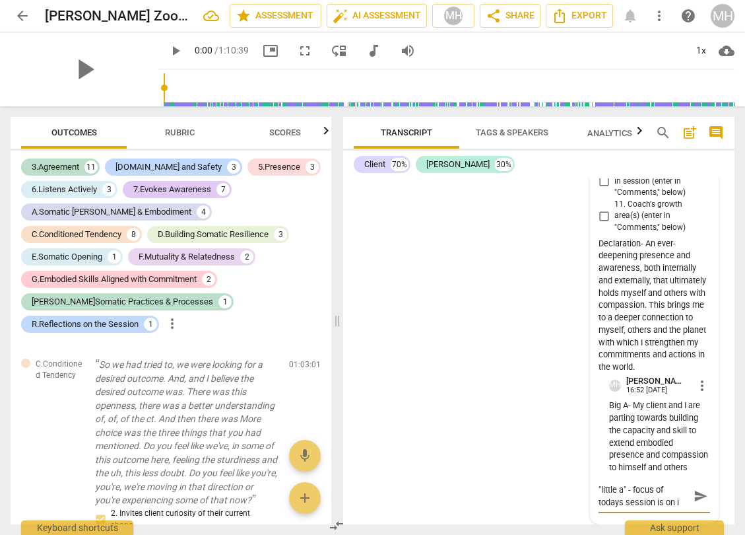
type textarea ""little a" - focus of todays session is on in"
type textarea ""little a" - focus of todays session is on inn"
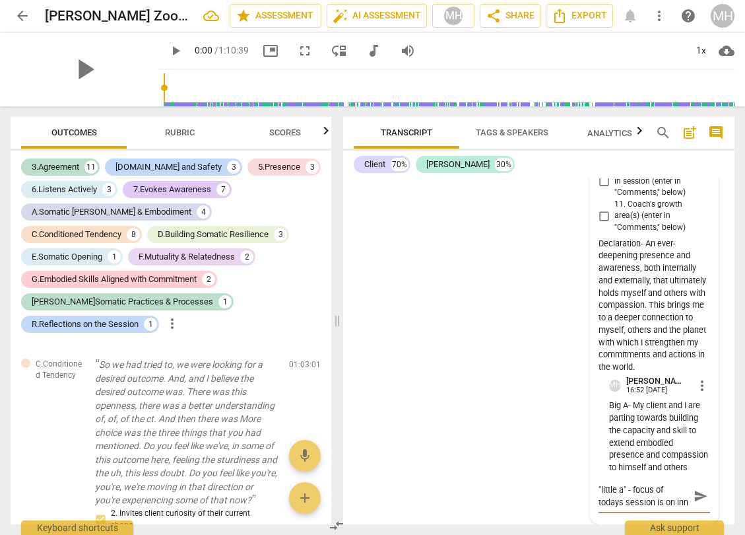
type textarea ""little a" - focus of todays session is on inne"
type textarea ""little a" - focus of todays session is on innet"
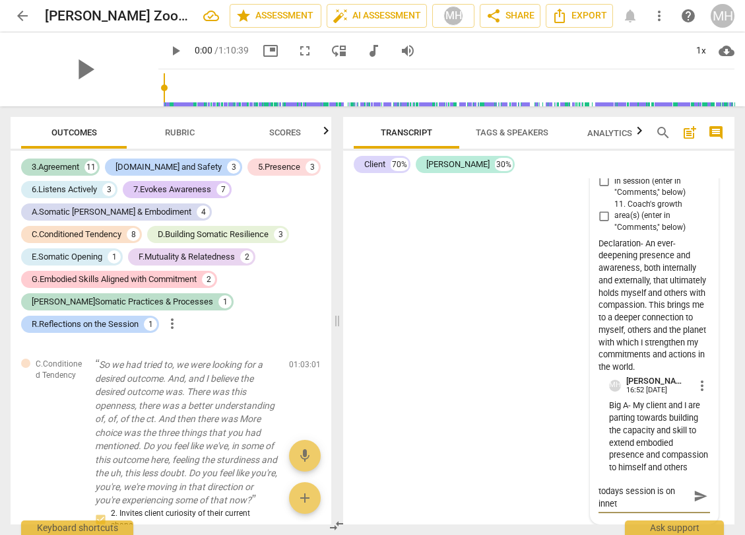
type textarea ""little a" - focus of todays session is on innet"
type textarea ""little a" - focus of todays session is on inne"
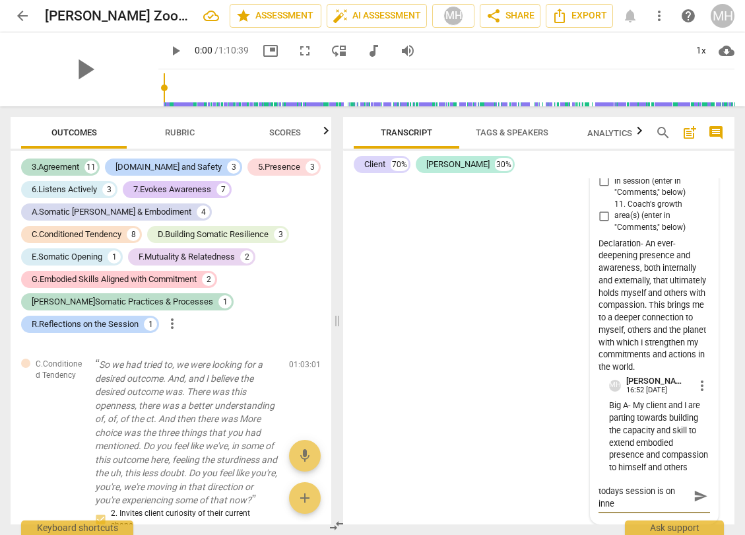
type textarea ""little a" - focus of todays session is on inner"
type textarea ""little a" - focus of todays session is on inner c"
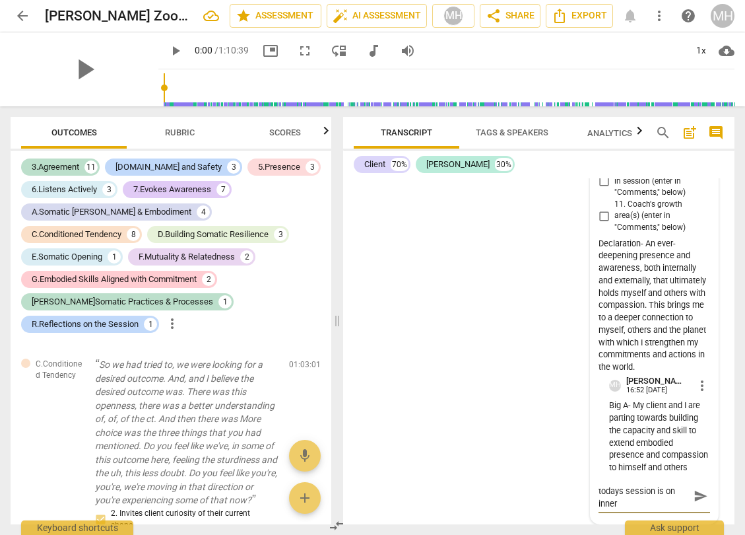
type textarea ""little a" - focus of todays session is on inner c"
type textarea ""little a" - focus of todays session is on inner cr"
type textarea ""little a" - focus of todays session is on inner cri"
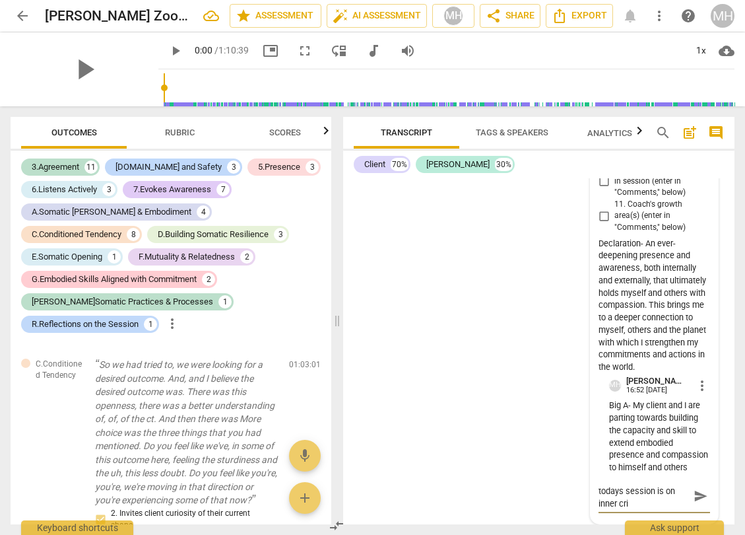
type textarea ""little a" - focus of todays session is on inner crit"
type textarea ""little a" - focus of todays session is on inner criti"
type textarea ""little a" - focus of todays session is on inner critic"
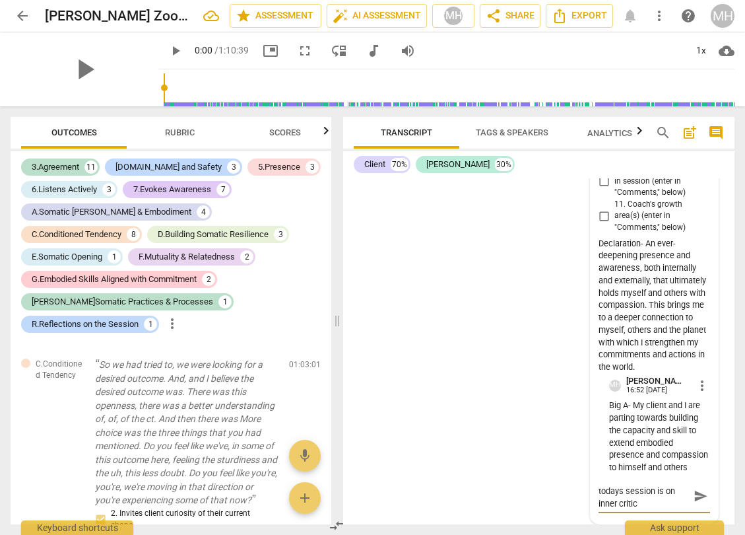
type textarea ""little a" - focus of todays session is on inner critic"
type textarea ""little a" - focus of todays session is on inner critic a"
type textarea ""little a" - focus of todays session is on inner critic an"
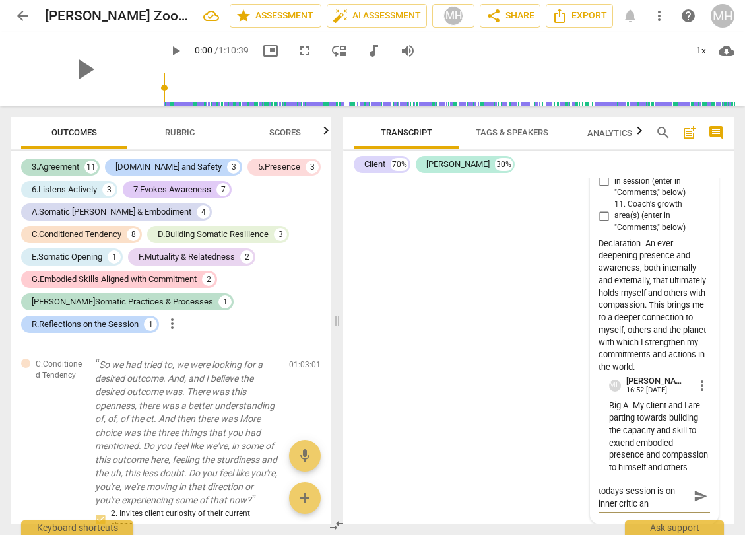
type textarea ""little a" - focus of todays session is on inner critic and"
paste textarea "Inner critic and the experience being hamstrung by it"
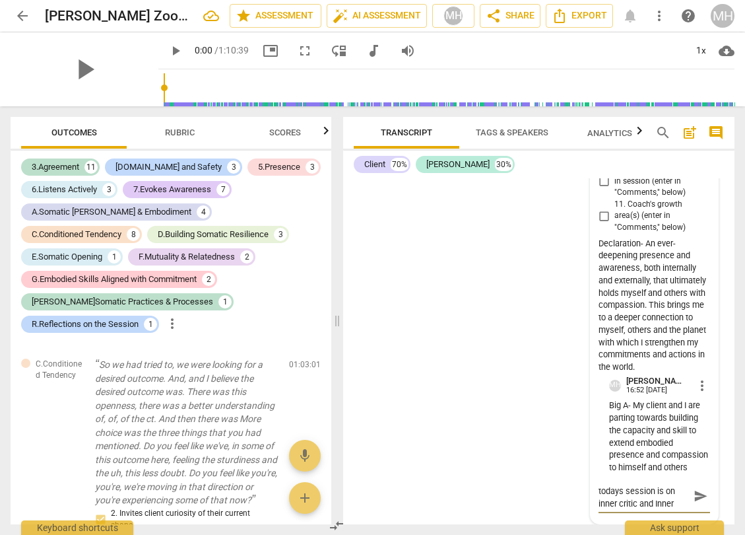
scroll to position [21185, 0]
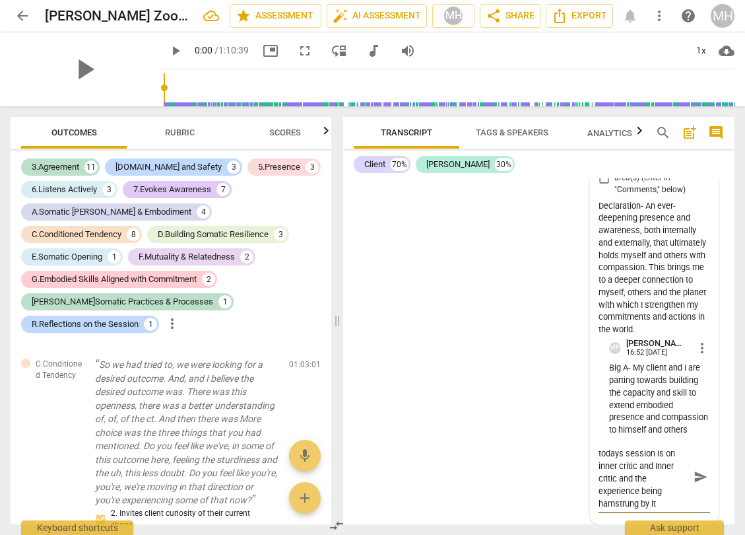
click at [632, 495] on textarea ""little a" - focus of todays session is on inner critic and Inner critic and th…" at bounding box center [644, 477] width 90 height 63
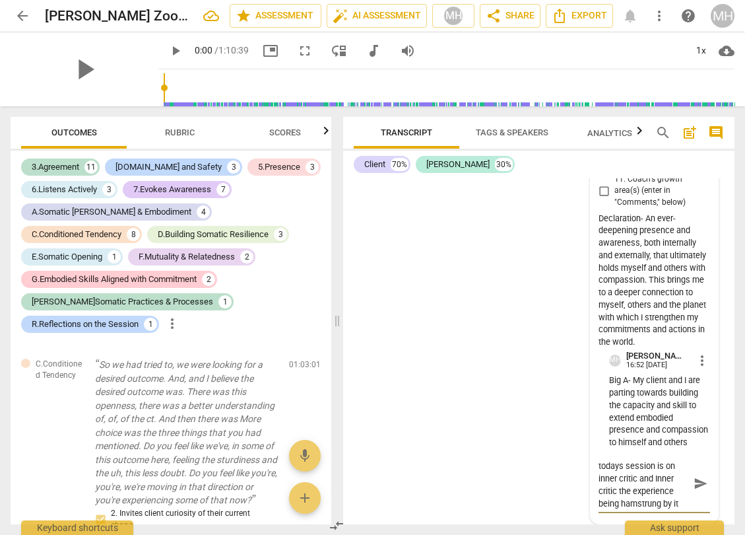
click at [673, 471] on textarea ""little a" - focus of todays session is on inner critic and Inner critic the ex…" at bounding box center [644, 483] width 90 height 50
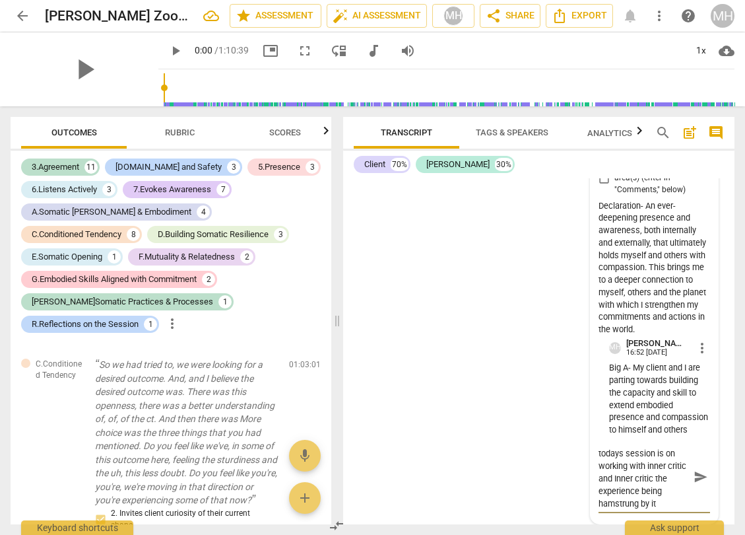
click at [673, 495] on textarea ""little a" - focus of todays session is on working with inner critic and Inner …" at bounding box center [644, 477] width 90 height 63
click at [694, 484] on span "send" at bounding box center [701, 477] width 15 height 15
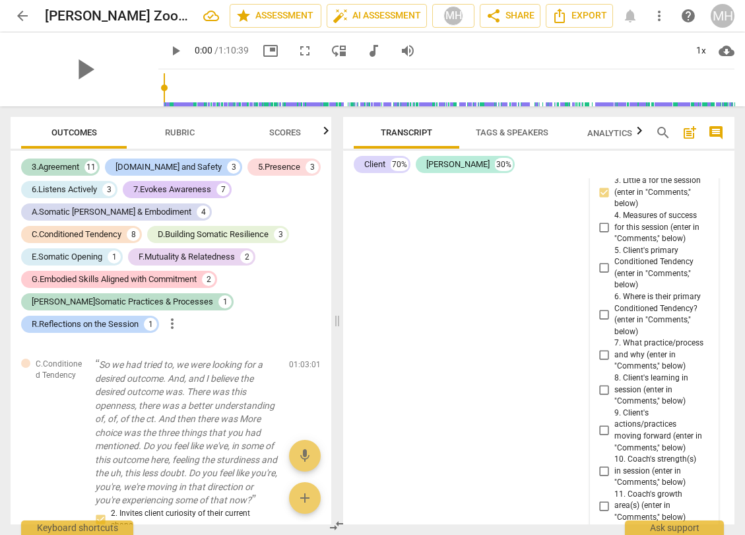
scroll to position [20761, 0]
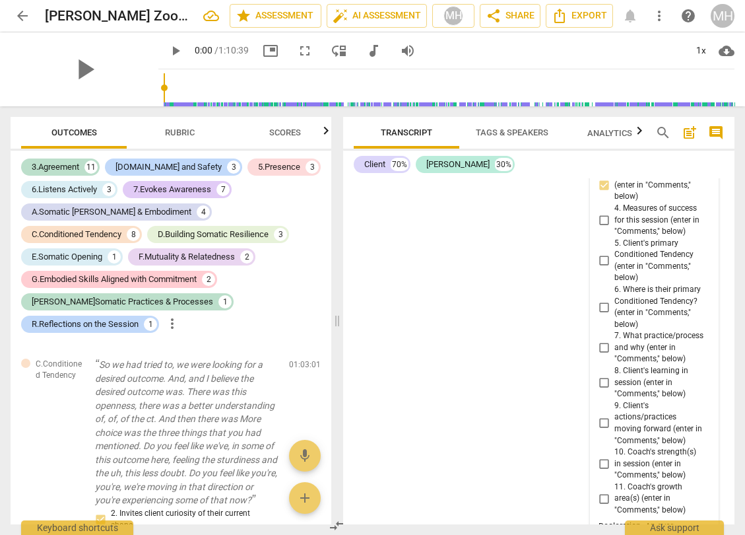
click at [603, 228] on input "4. Measures of success for this session (enter in "Comments," below)" at bounding box center [603, 220] width 21 height 16
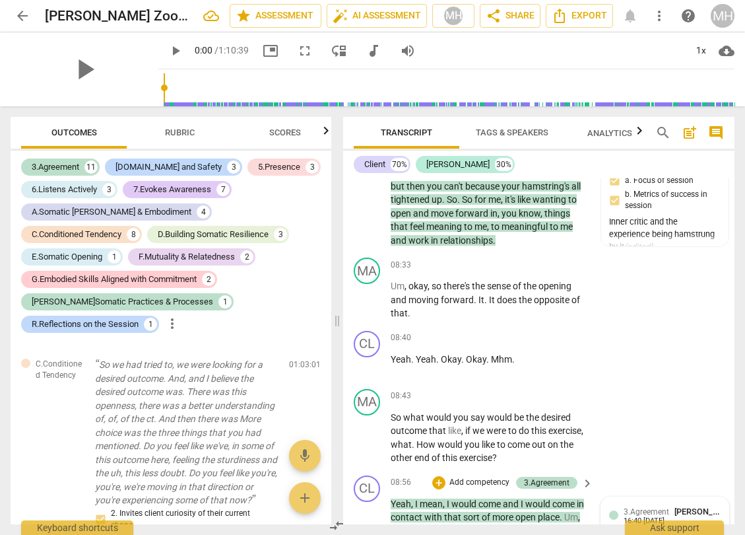
scroll to position [3032, 0]
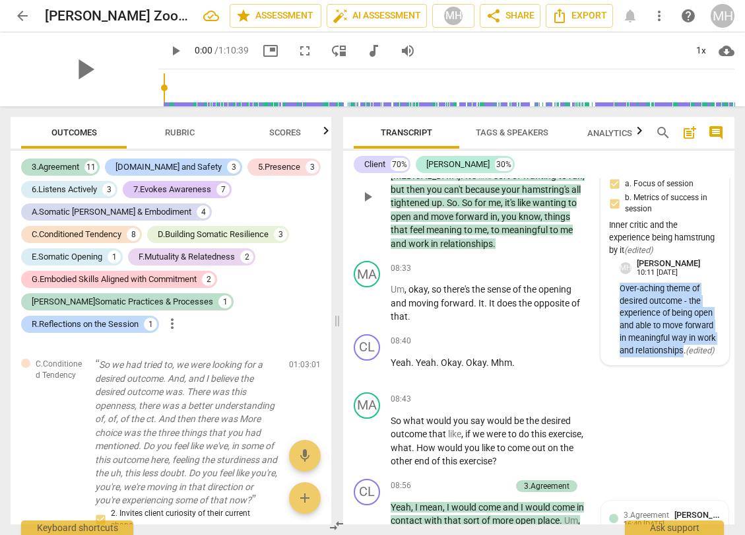
drag, startPoint x: 617, startPoint y: 301, endPoint x: 681, endPoint y: 368, distance: 92.9
click at [681, 357] on p "Over-aching theme of desired outcome - the experience of being open and able to…" at bounding box center [670, 319] width 101 height 75
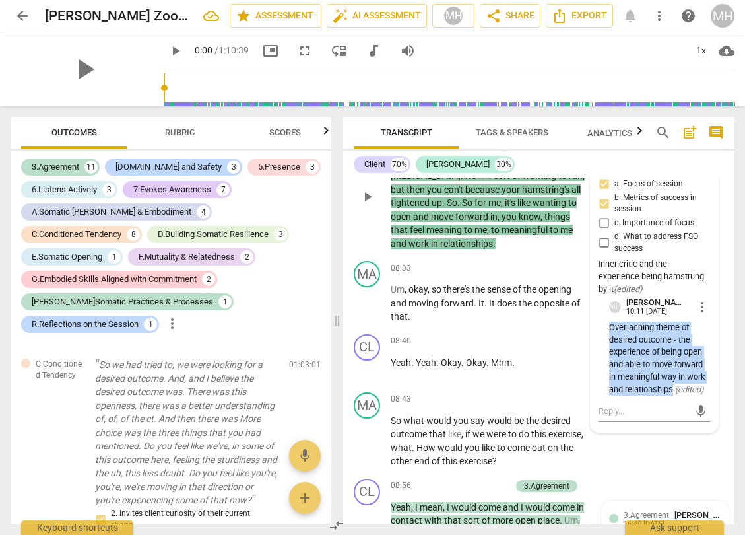
copy p "Over-aching theme of desired outcome - the experience of being open and able to…"
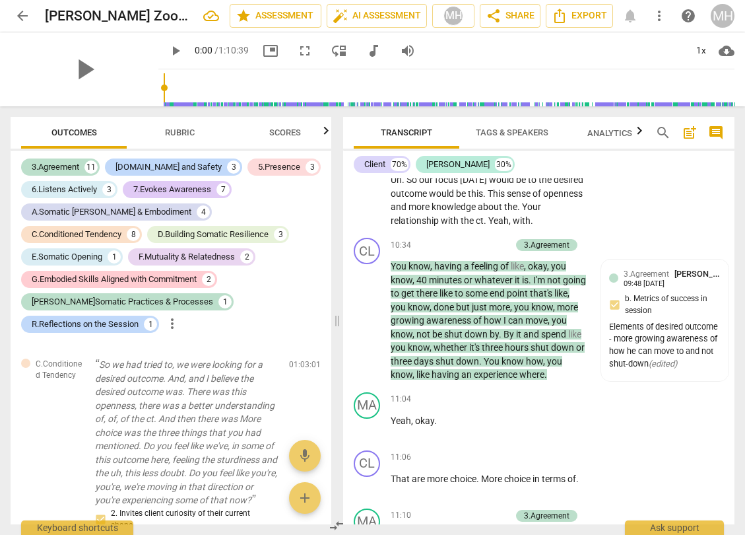
scroll to position [3716, 0]
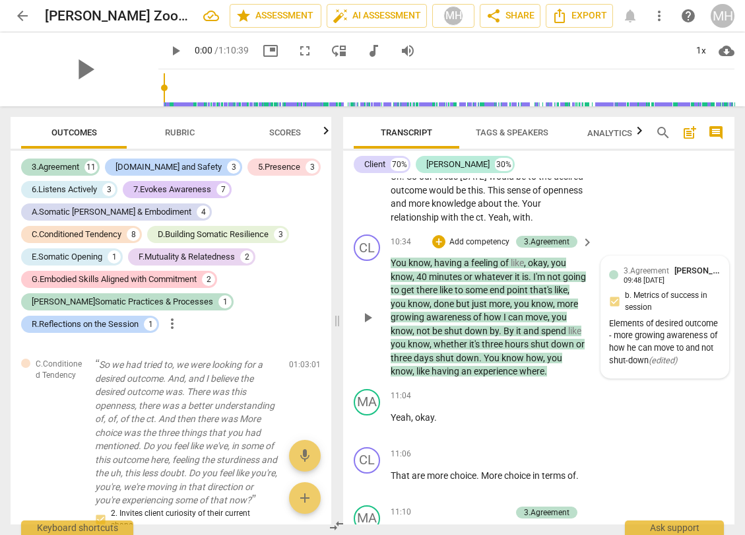
click at [708, 275] on span "[PERSON_NAME]" at bounding box center [706, 270] width 63 height 10
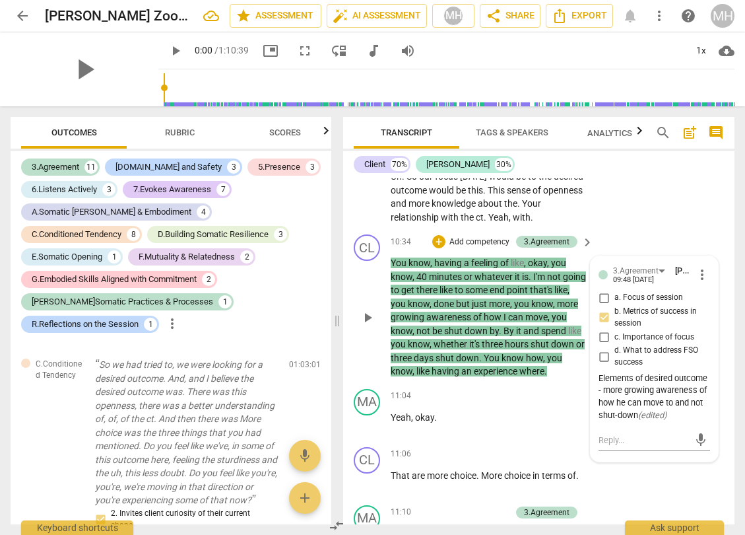
click at [697, 282] on span "more_vert" at bounding box center [702, 275] width 16 height 16
click at [707, 304] on li "Edit" at bounding box center [711, 301] width 46 height 25
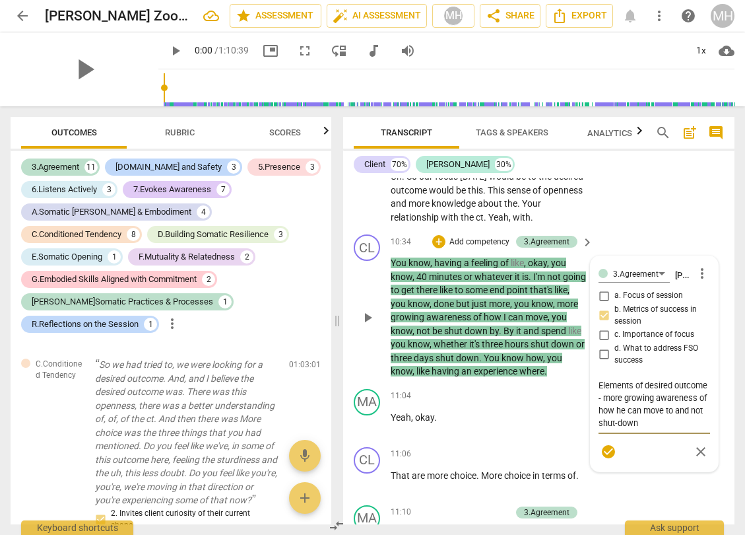
click at [625, 429] on textarea "Elements of desired outcome - more growing awareness of how he can move to and …" at bounding box center [655, 404] width 112 height 50
click at [650, 229] on div "MA play_arrow pause 10:16 + Add competency keyboard_arrow_right Uh . So our foc…" at bounding box center [538, 186] width 391 height 86
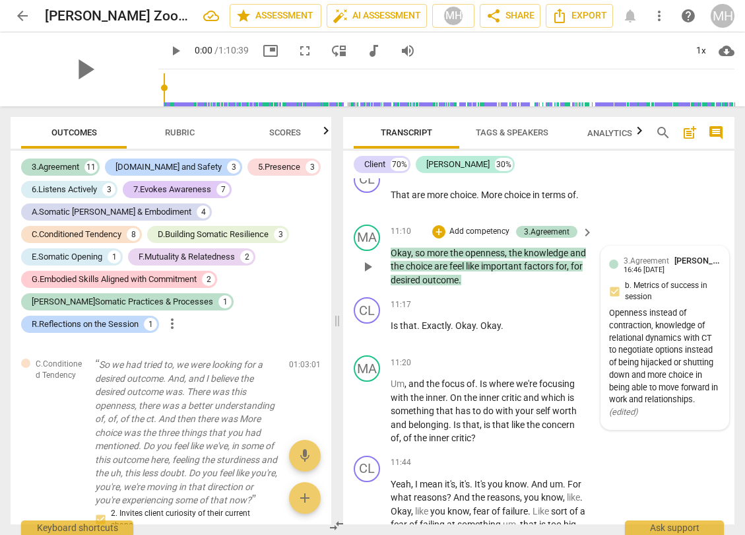
scroll to position [4003, 0]
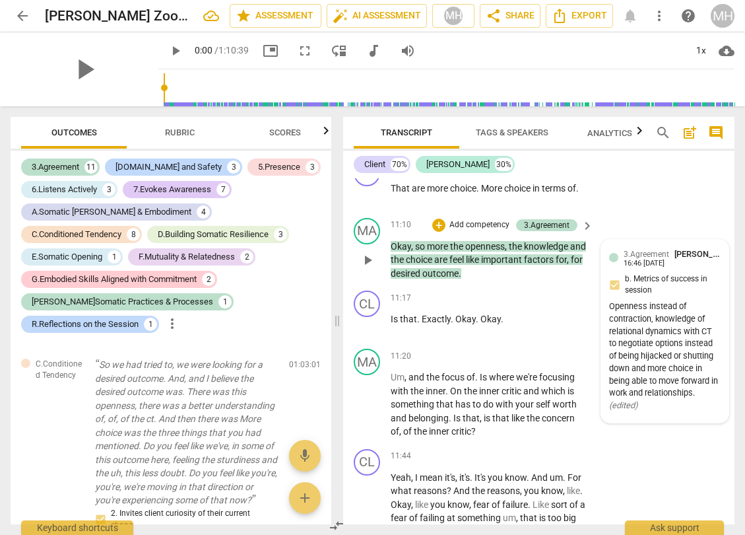
click at [713, 259] on span "[PERSON_NAME]" at bounding box center [706, 254] width 63 height 10
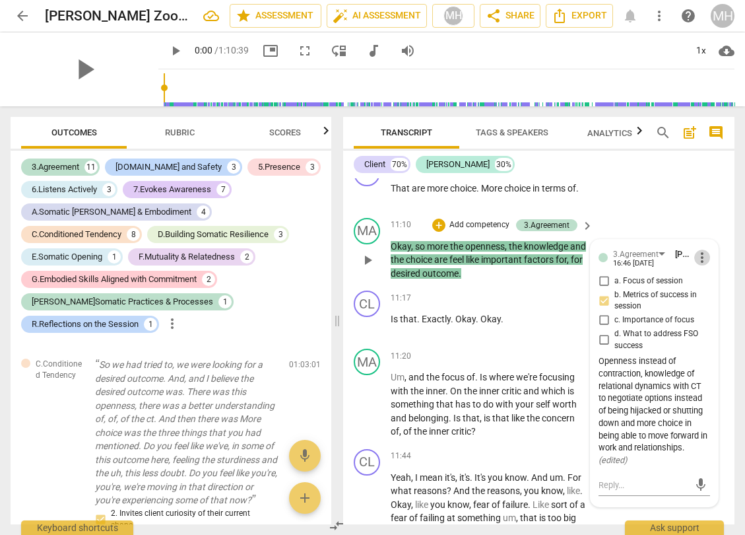
click at [697, 265] on span "more_vert" at bounding box center [702, 257] width 16 height 16
click at [704, 286] on li "Edit" at bounding box center [711, 284] width 46 height 25
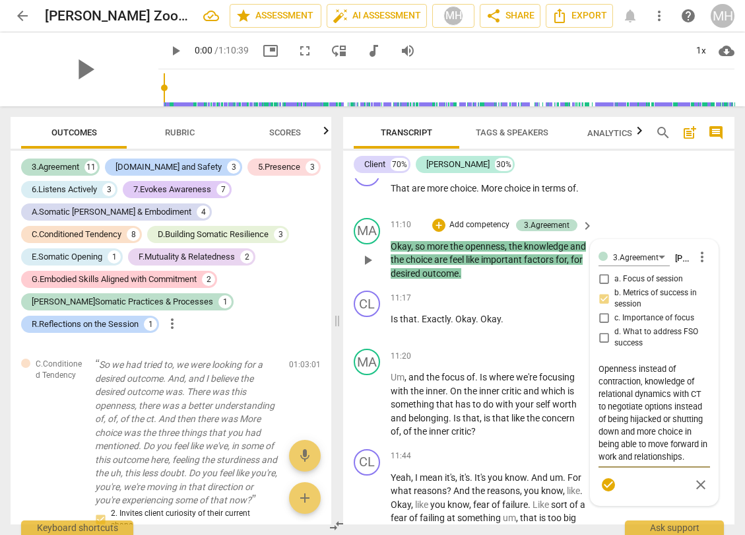
scroll to position [9, 0]
click at [599, 415] on textarea "Openness instead of contraction, knowledge of relational dynamics with CT to ne…" at bounding box center [655, 412] width 112 height 100
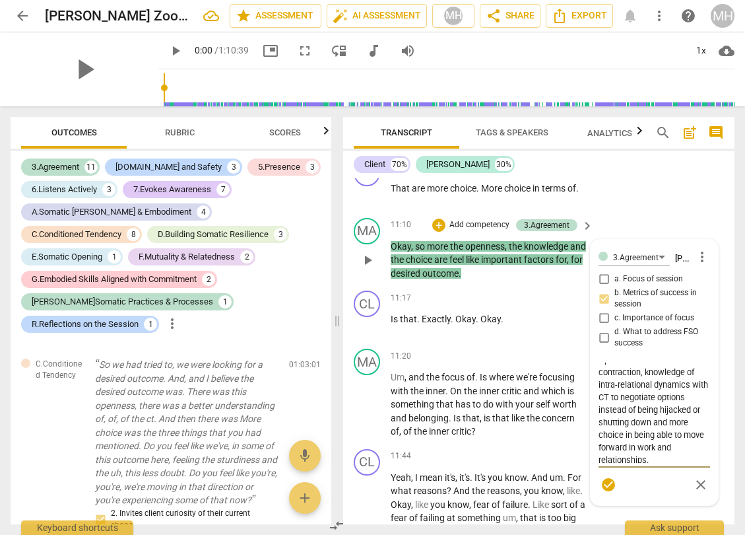
scroll to position [13, 0]
click at [690, 248] on div "MA play_arrow pause 11:10 + Add competency 3.Agreement keyboard_arrow_right Oka…" at bounding box center [538, 249] width 391 height 73
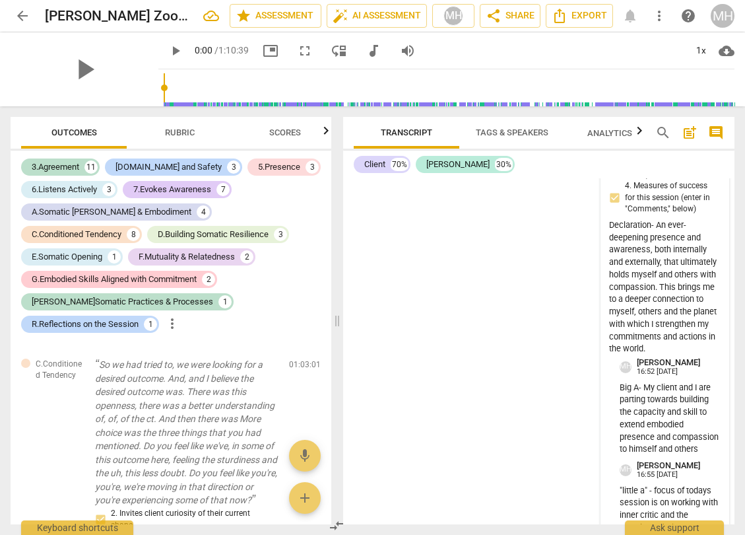
scroll to position [20923, 0]
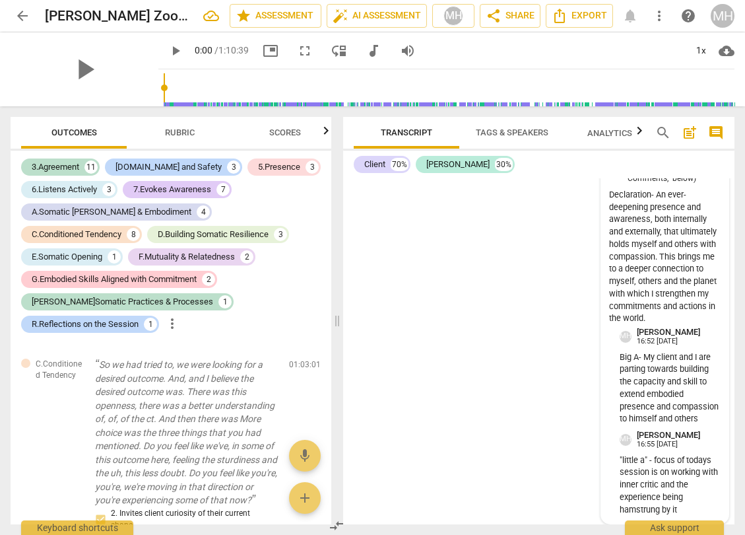
click at [611, 513] on div "R.Reflections on the Session [PERSON_NAME] 16:51 [DATE] 1. Client's Declaration…" at bounding box center [665, 268] width 112 height 496
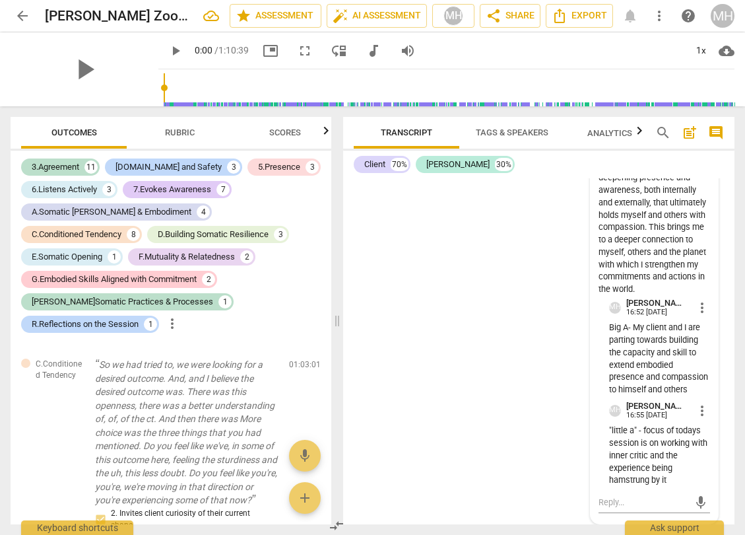
scroll to position [21241, 0]
click at [607, 501] on textarea at bounding box center [644, 502] width 90 height 13
click at [624, 500] on textarea at bounding box center [644, 502] width 90 height 13
paste textarea "Over-aching theme of desired outcome - the experience of being open and able to…"
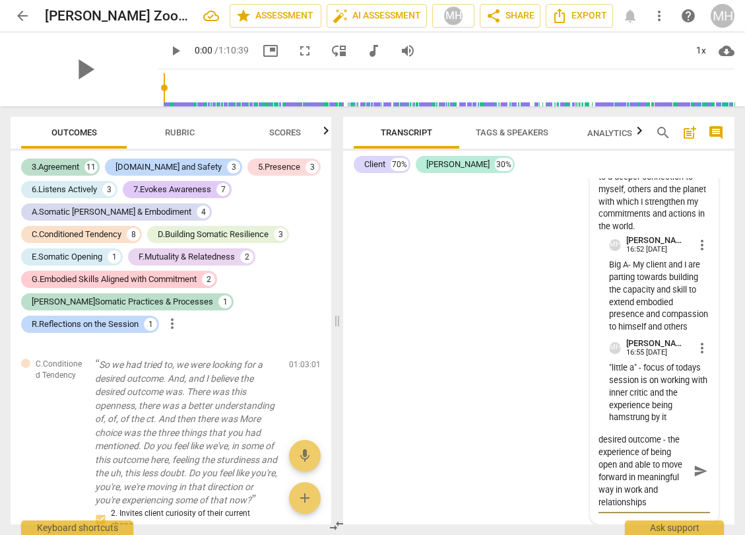
scroll to position [0, 0]
click at [599, 454] on textarea "Over-aching theme of desired outcome - the experience of being open and able to…" at bounding box center [644, 470] width 90 height 75
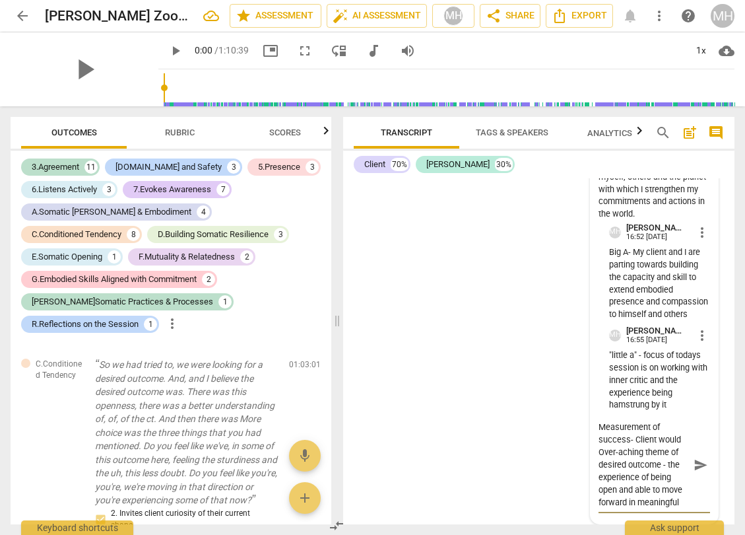
click at [665, 492] on textarea "Measurement of success- Client would Over-aching theme of desired outcome - the…" at bounding box center [644, 464] width 90 height 88
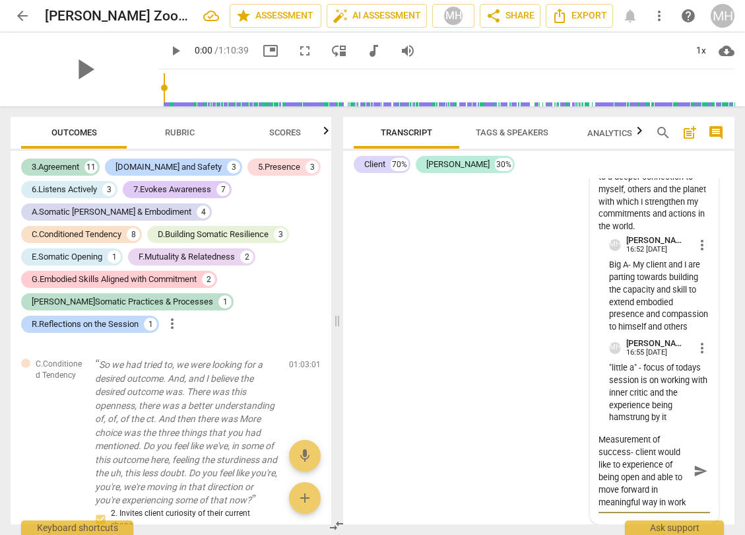
click at [671, 482] on textarea "Measurement of success- client would like to experience of being open and able …" at bounding box center [644, 470] width 90 height 75
click at [618, 493] on textarea "Measurement of success- client would like to experience being open and able to …" at bounding box center [644, 470] width 90 height 75
click at [675, 470] on textarea "Measurement of success- client would like to experience being more open and abl…" at bounding box center [644, 470] width 90 height 75
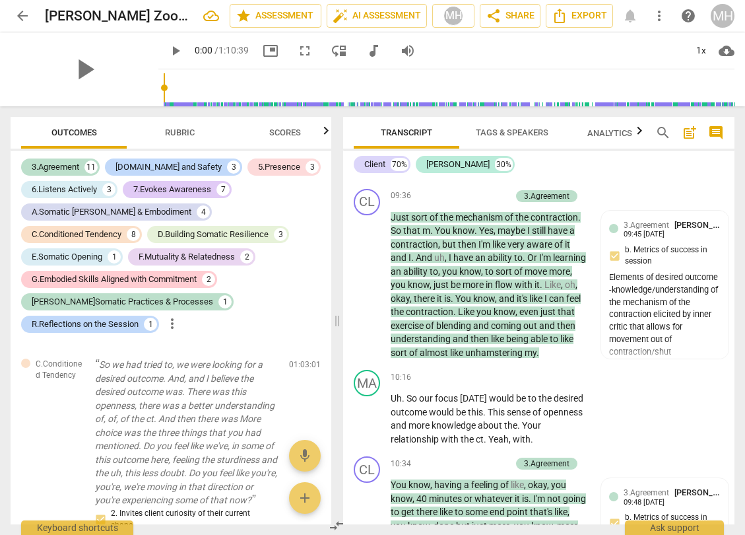
scroll to position [3519, 0]
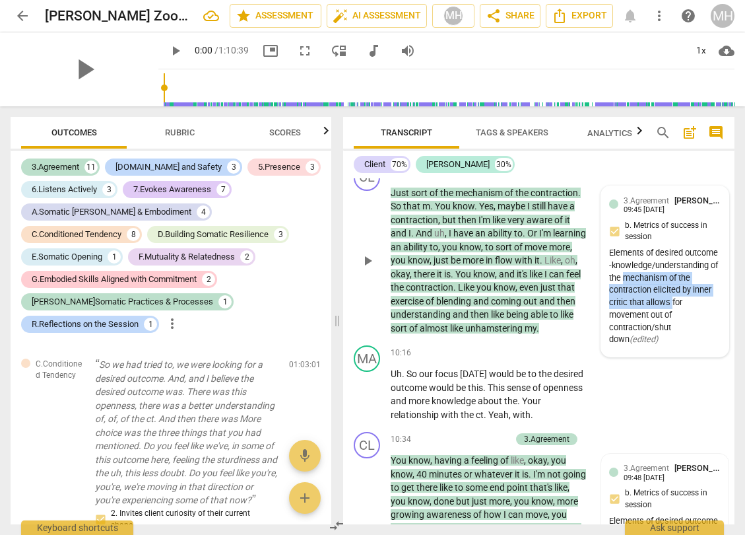
drag, startPoint x: 621, startPoint y: 305, endPoint x: 671, endPoint y: 331, distance: 56.4
click at [671, 331] on div "Elements of desired outcome -knowledge/understanding of the mechanism of the co…" at bounding box center [665, 296] width 112 height 99
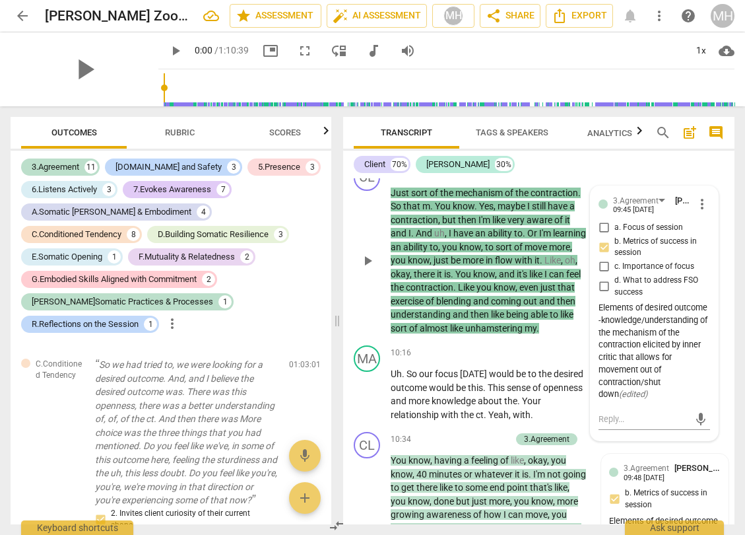
click at [686, 401] on div "Elements of desired outcome -knowledge/understanding of the mechanism of the co…" at bounding box center [655, 351] width 112 height 99
click at [696, 212] on span "more_vert" at bounding box center [702, 204] width 16 height 16
click at [706, 216] on li "Edit" at bounding box center [711, 217] width 46 height 25
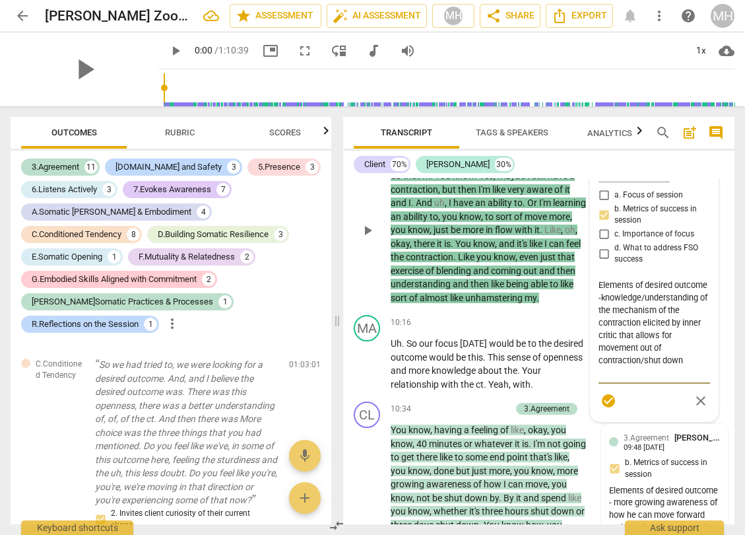
scroll to position [3550, 0]
click at [656, 361] on textarea "Elements of desired outcome -knowledge/understanding of the mechanism of the co…" at bounding box center [655, 328] width 112 height 100
click at [657, 410] on div "check_circle close" at bounding box center [655, 400] width 112 height 19
click at [721, 373] on div "MA play_arrow pause 10:16 + Add competency keyboard_arrow_right Uh . So our foc…" at bounding box center [538, 352] width 391 height 86
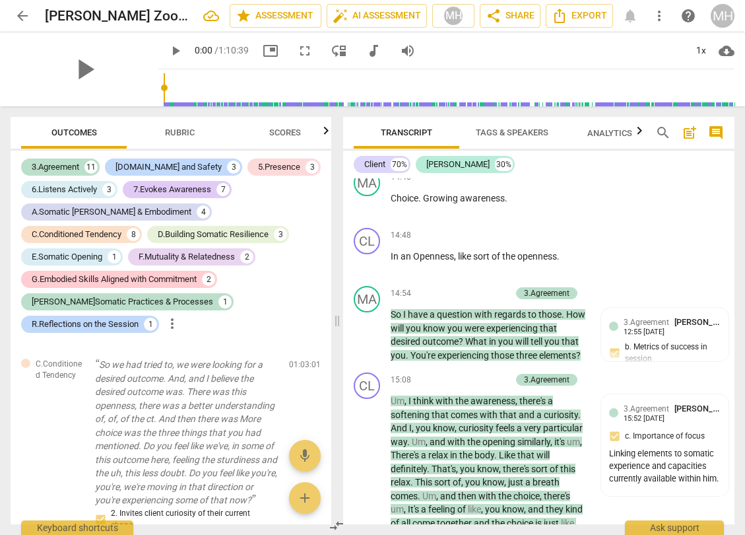
scroll to position [5391, 0]
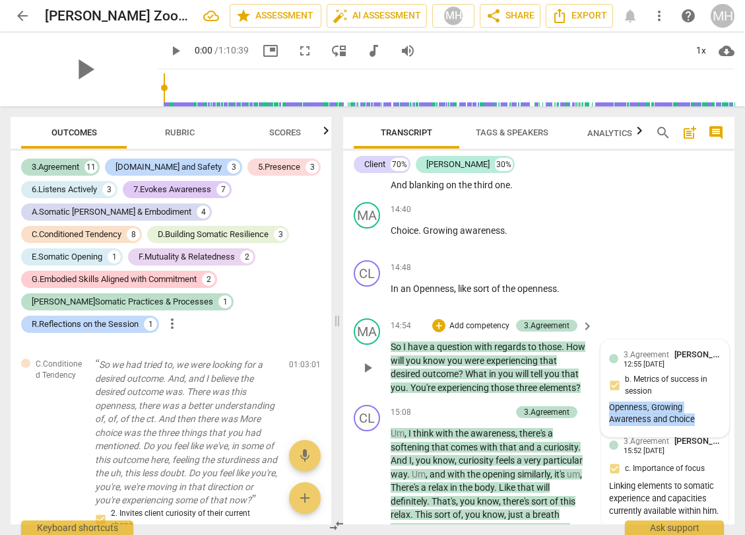
drag, startPoint x: 607, startPoint y: 435, endPoint x: 696, endPoint y: 448, distance: 90.0
click at [696, 426] on div "Openness, Growing Awareness and Choice" at bounding box center [665, 413] width 112 height 25
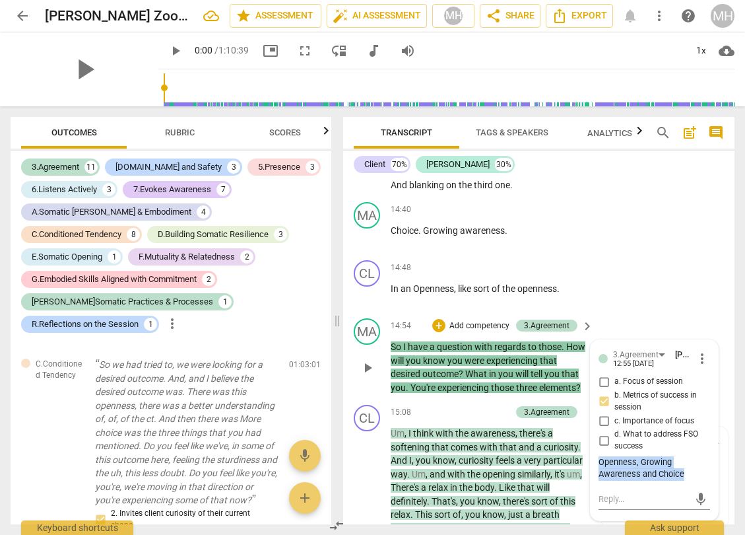
copy div "Openness, Growing Awareness and Choice"
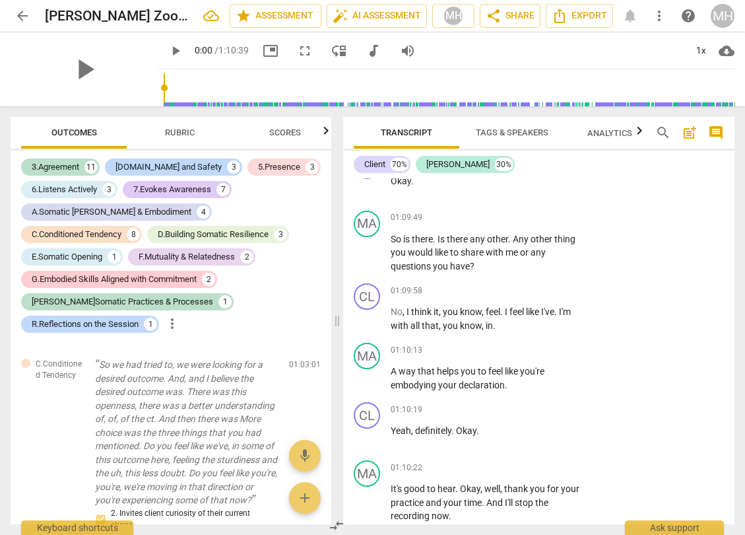
scroll to position [20478, 0]
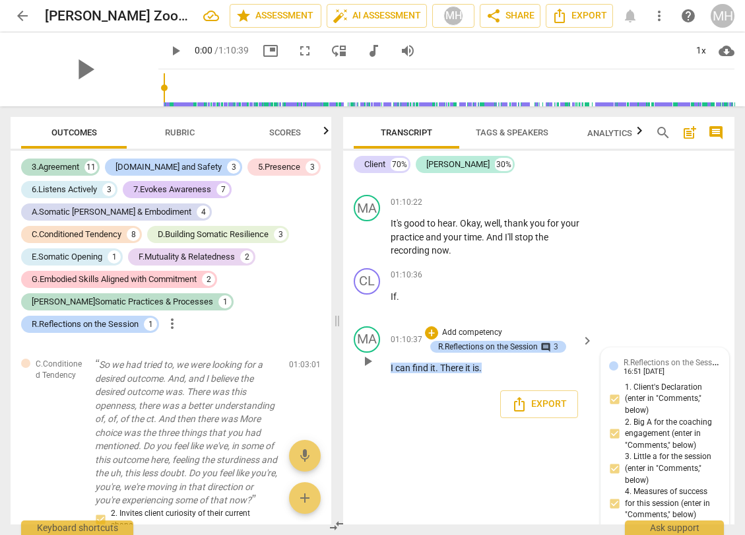
click at [648, 368] on span "R.Reflections on the Session" at bounding box center [674, 361] width 100 height 13
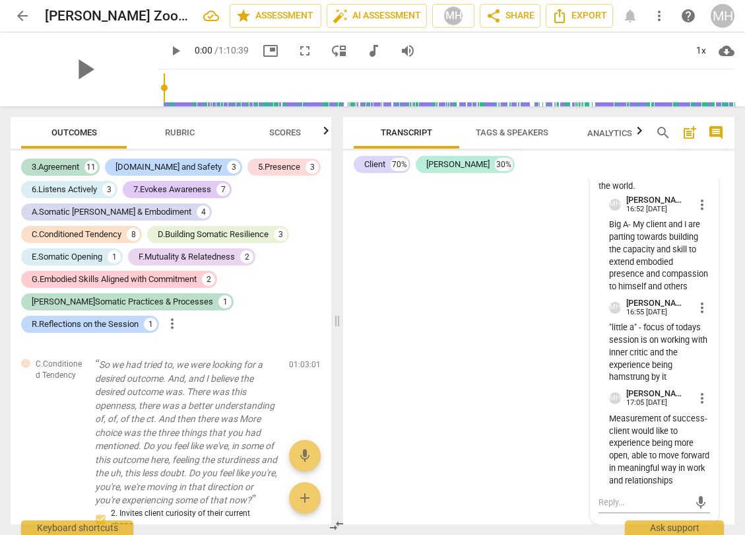
scroll to position [21356, 0]
drag, startPoint x: 655, startPoint y: 479, endPoint x: 671, endPoint y: 430, distance: 51.1
click at [671, 430] on p "Measurement of success- client would like to experience being more open, able t…" at bounding box center [659, 450] width 101 height 75
click at [668, 482] on p "Measurement of success- client would like to experience being more open, able t…" at bounding box center [659, 450] width 101 height 75
click at [698, 390] on span "more_vert" at bounding box center [702, 398] width 16 height 16
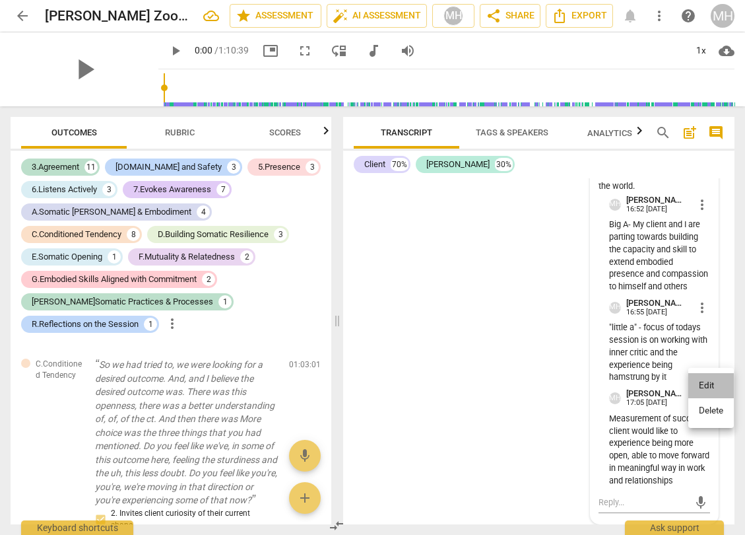
click at [706, 385] on li "Edit" at bounding box center [711, 385] width 46 height 25
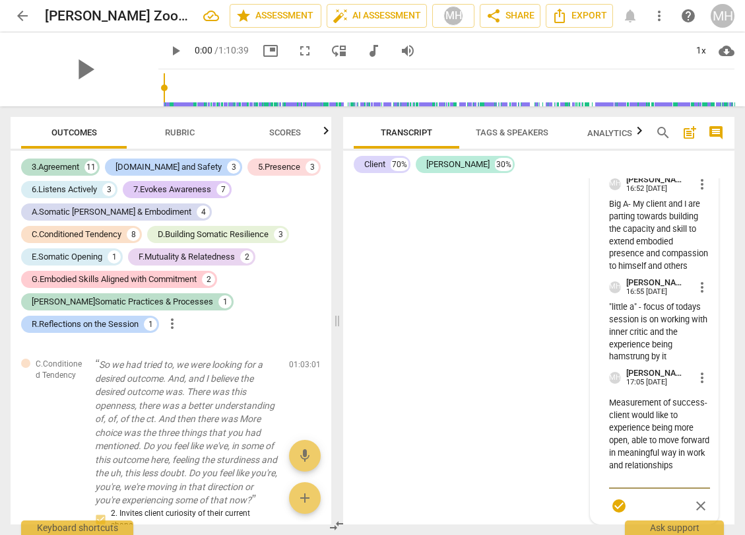
scroll to position [21364, 0]
click at [660, 482] on textarea "Measurement of success- client would like to experience being more open, able t…" at bounding box center [659, 440] width 101 height 88
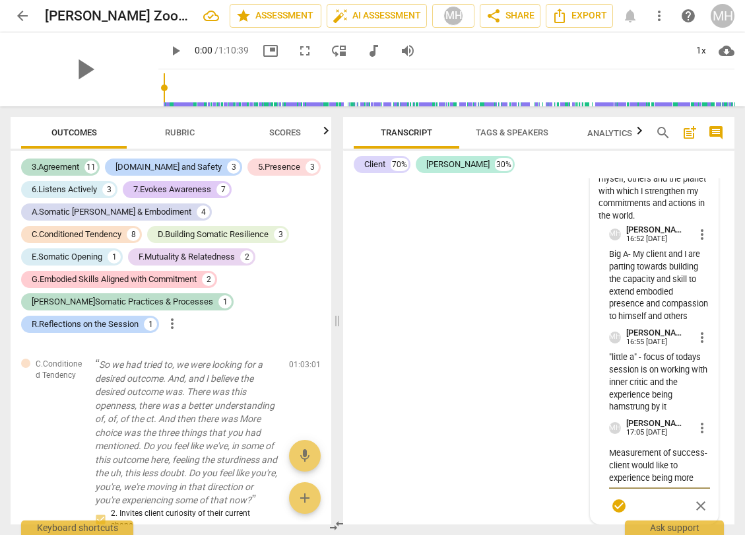
scroll to position [21339, 0]
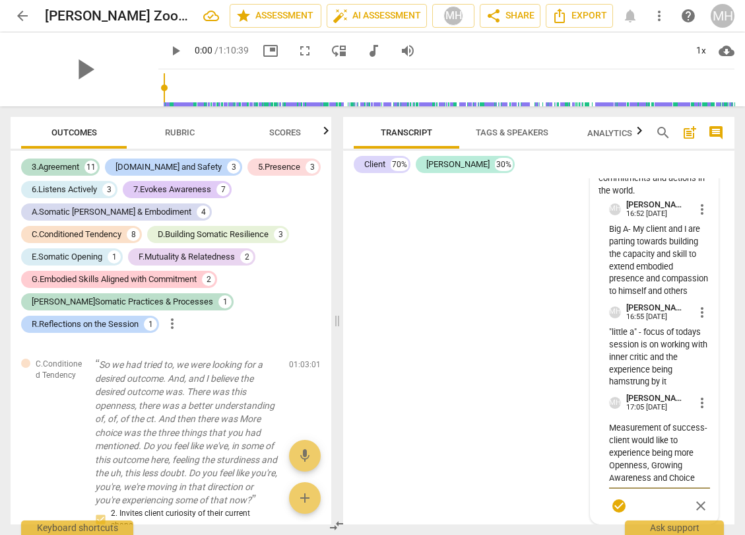
click at [612, 465] on textarea "Measurement of success- client would like to experience being more Openness, Gr…" at bounding box center [659, 452] width 101 height 63
click at [673, 452] on textarea "Measurement of success- client would like to experience being more openness, Gr…" at bounding box center [659, 452] width 101 height 63
click at [652, 465] on textarea "Measurement of success- client would like to experience more openness, Growing …" at bounding box center [659, 452] width 101 height 63
click at [611, 477] on textarea "Measurement of success- client would like to experience more openness, growing …" at bounding box center [659, 452] width 101 height 63
click at [669, 479] on textarea "Measurement of success- client would like to experience more openness, growing …" at bounding box center [659, 452] width 101 height 63
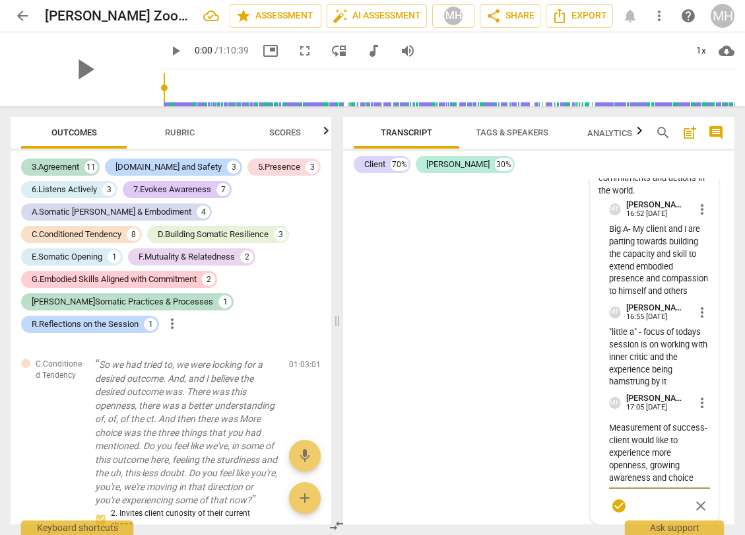
click at [647, 479] on textarea "Measurement of success- client would like to experience more openness, growing …" at bounding box center [659, 452] width 101 height 63
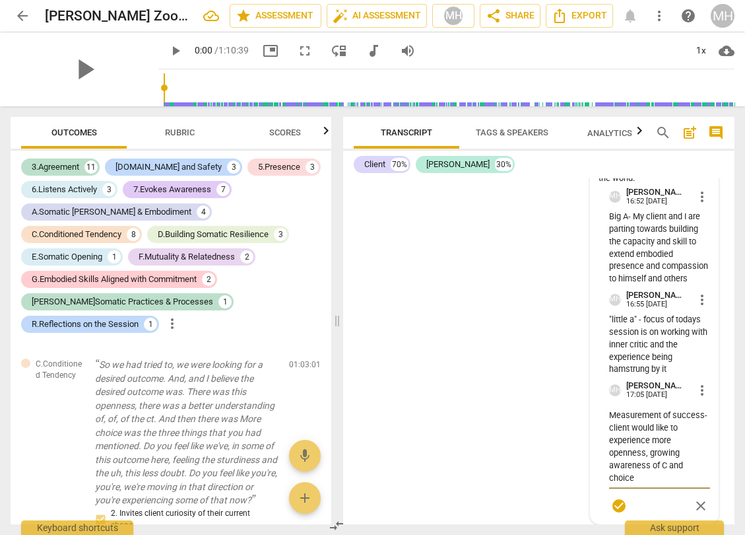
scroll to position [21352, 0]
click at [636, 479] on textarea "Measurement of success- client would like to experience more openness, growing …" at bounding box center [659, 446] width 101 height 75
click at [558, 409] on div "CL play_arrow pause 00:00 + Add competency keyboard_arrow_right Okay . MA play_…" at bounding box center [538, 351] width 391 height 346
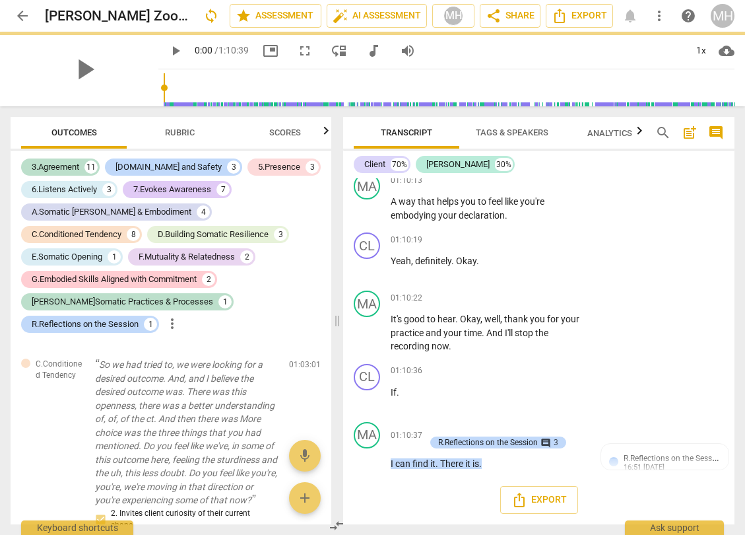
scroll to position [20478, 0]
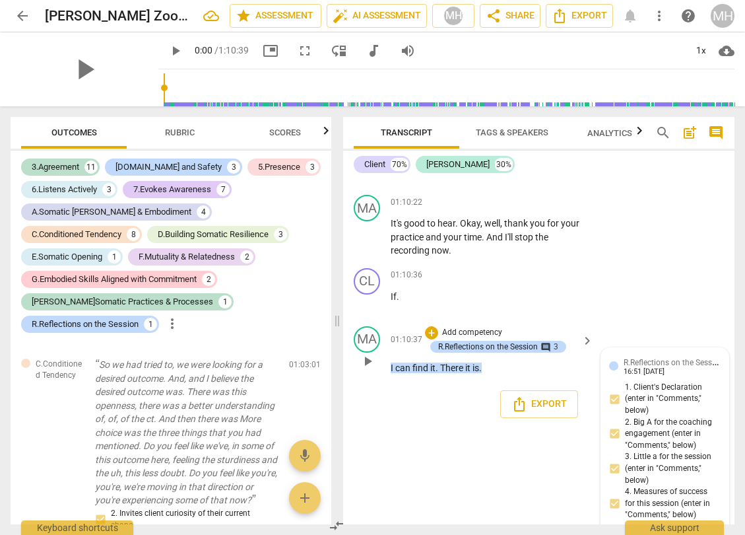
click at [655, 368] on span "R.Reflections on the Session" at bounding box center [674, 361] width 100 height 13
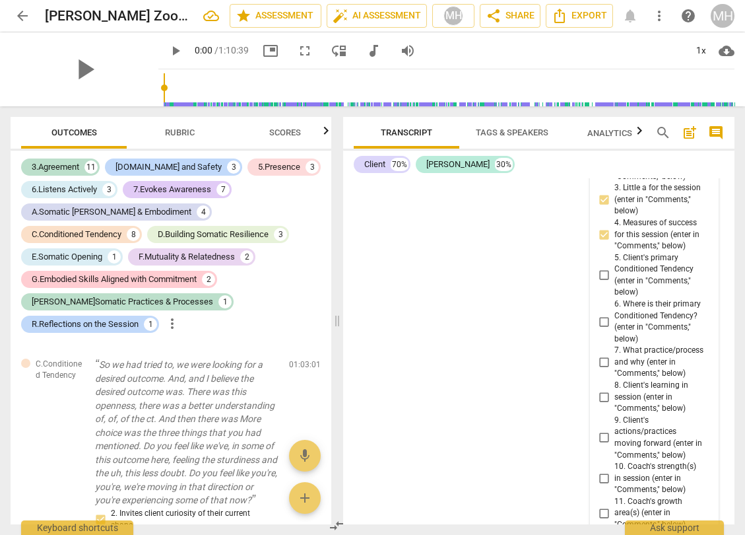
scroll to position [20745, 0]
click at [602, 285] on input "5. Client's primary Conditioned Tendency (enter in "Comments," below)" at bounding box center [603, 277] width 21 height 16
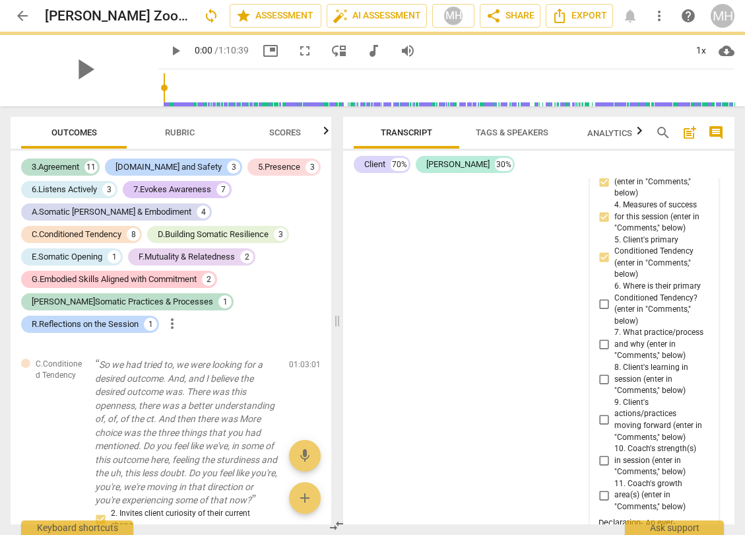
scroll to position [20766, 0]
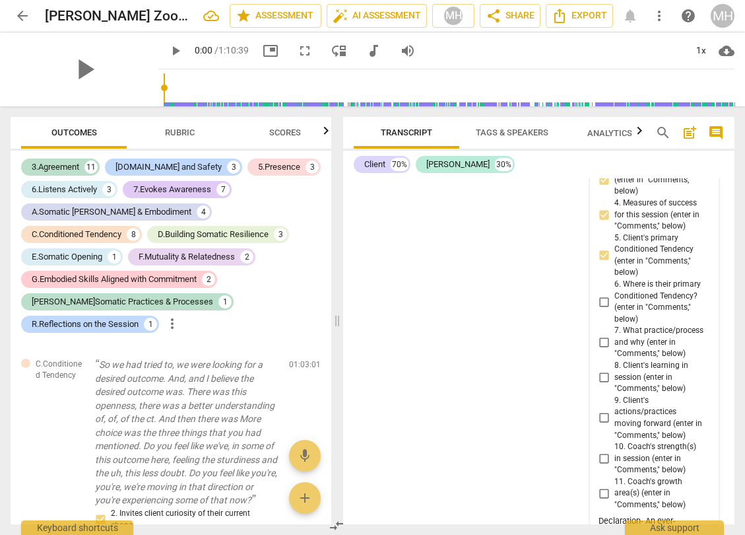
click at [22, 11] on span "arrow_back" at bounding box center [23, 16] width 16 height 16
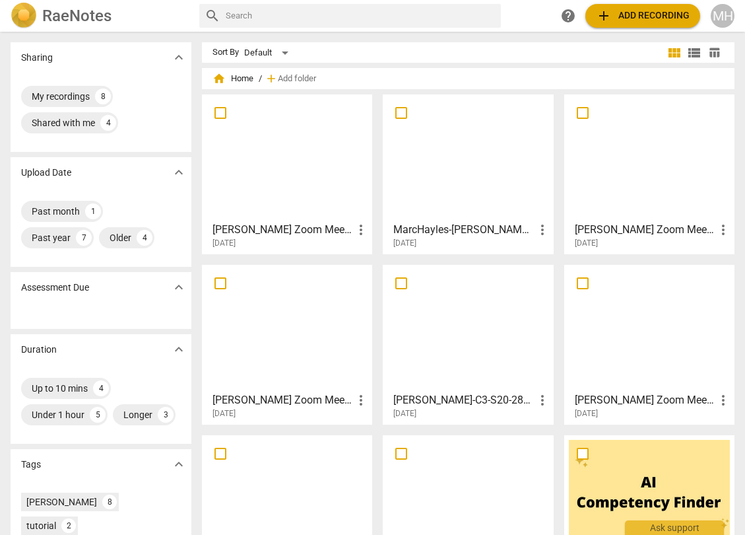
click at [453, 155] on div at bounding box center [467, 157] width 161 height 117
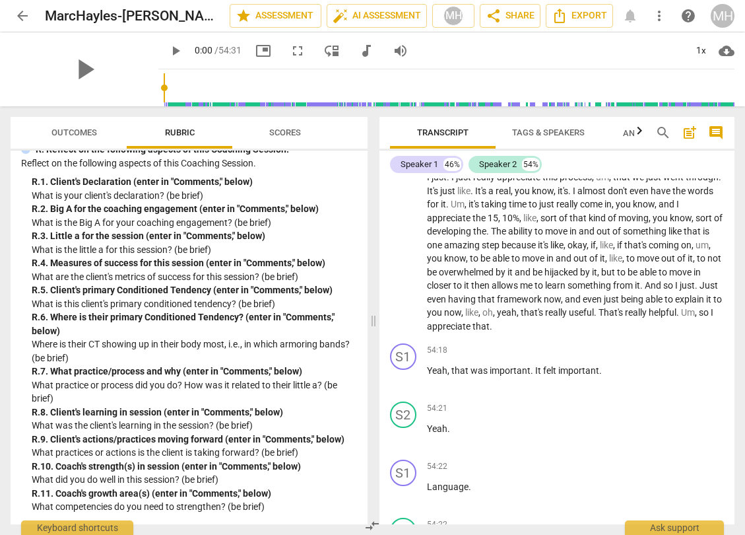
scroll to position [16100, 0]
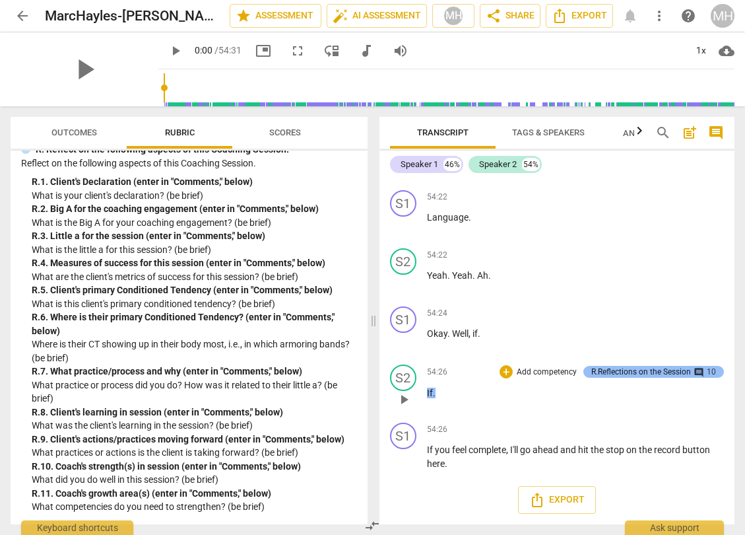
click at [653, 370] on div "R.Reflections on the Session" at bounding box center [641, 372] width 100 height 12
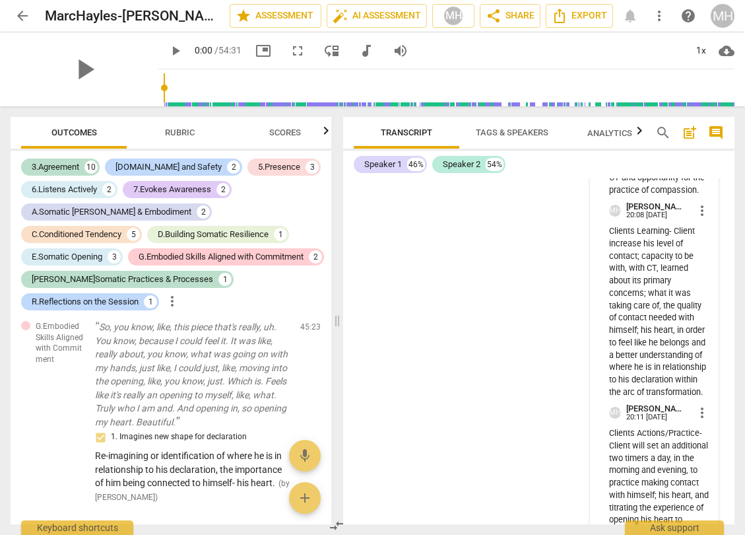
scroll to position [20509, 0]
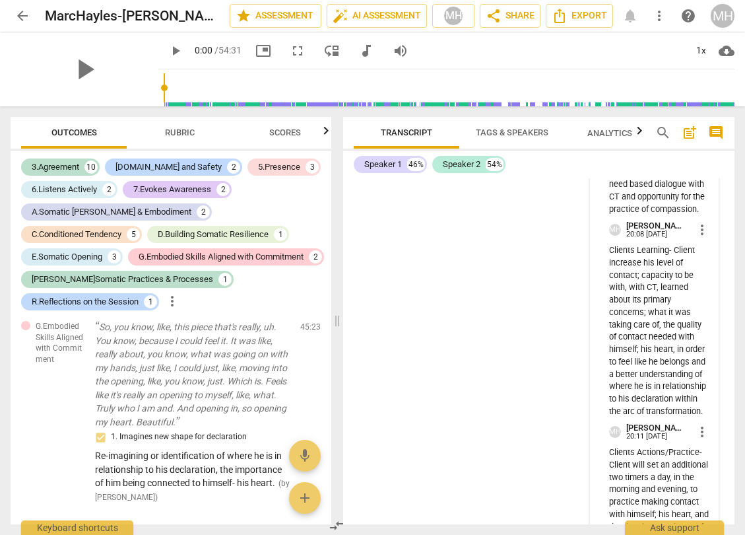
click at [24, 15] on span "arrow_back" at bounding box center [23, 16] width 16 height 16
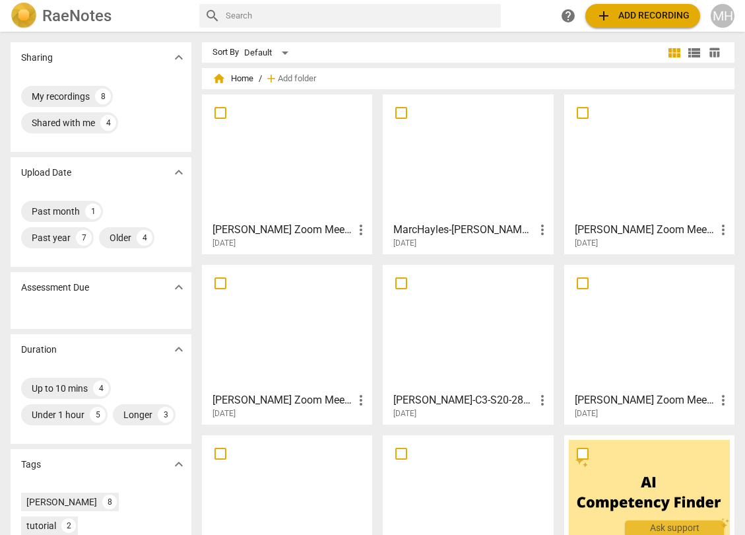
click at [279, 168] on div at bounding box center [287, 157] width 161 height 117
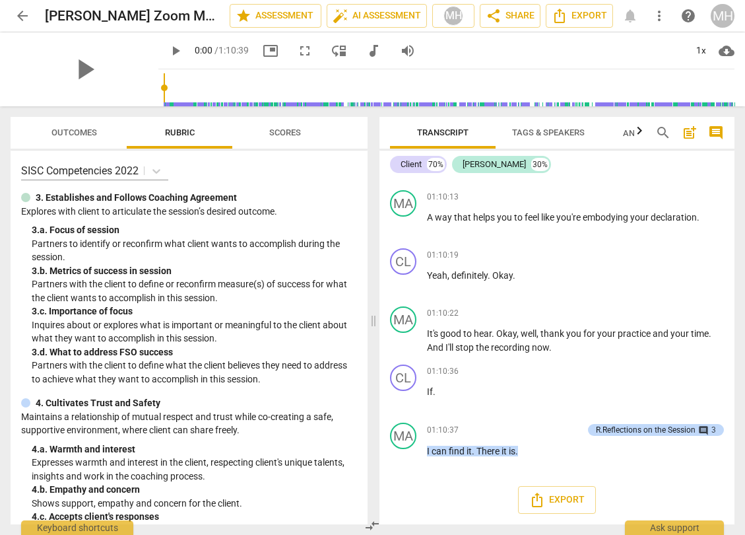
scroll to position [16965, 0]
click at [668, 431] on div "R.Reflections on the Session" at bounding box center [646, 430] width 100 height 12
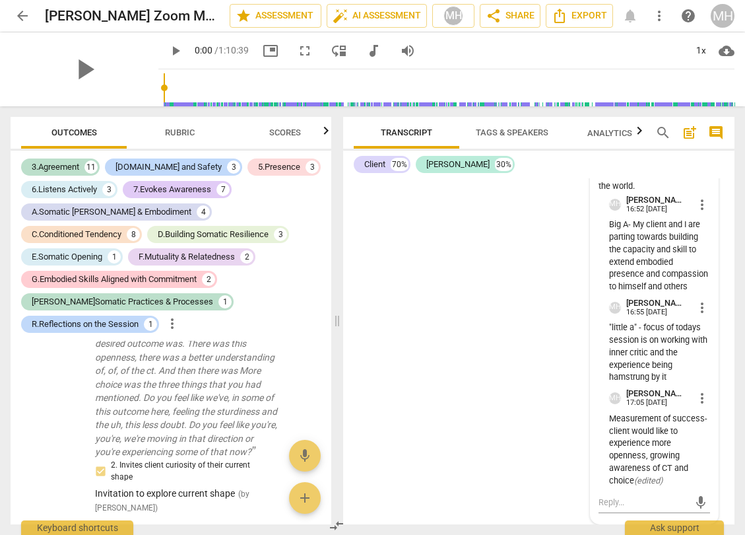
scroll to position [6986, 0]
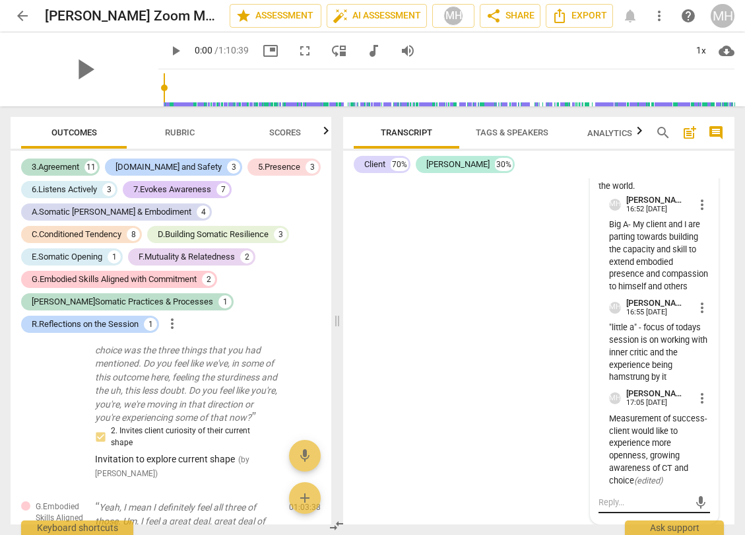
click at [616, 499] on textarea at bounding box center [644, 502] width 90 height 13
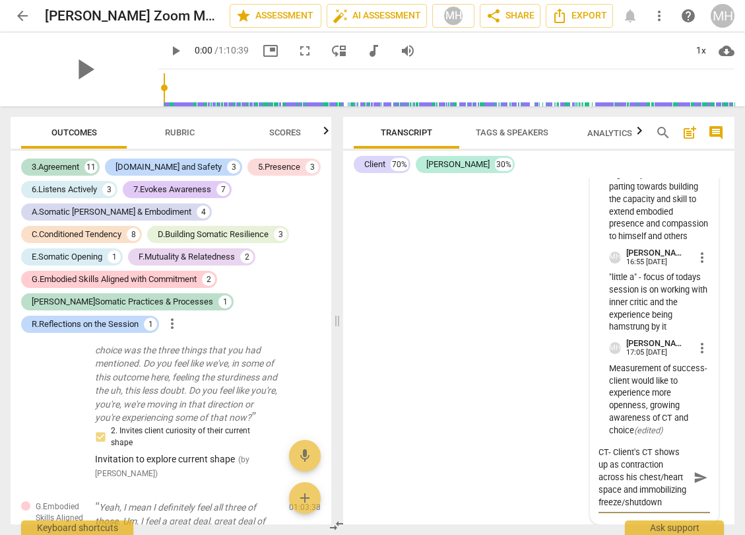
scroll to position [13, 0]
click at [695, 478] on span "send" at bounding box center [701, 477] width 15 height 15
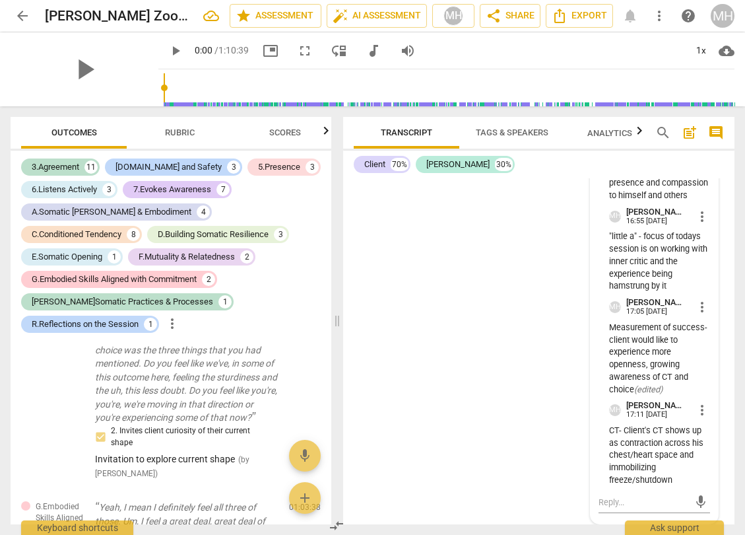
scroll to position [21435, 0]
click at [699, 413] on span "more_vert" at bounding box center [702, 410] width 16 height 16
click at [707, 411] on li "Edit" at bounding box center [711, 409] width 46 height 25
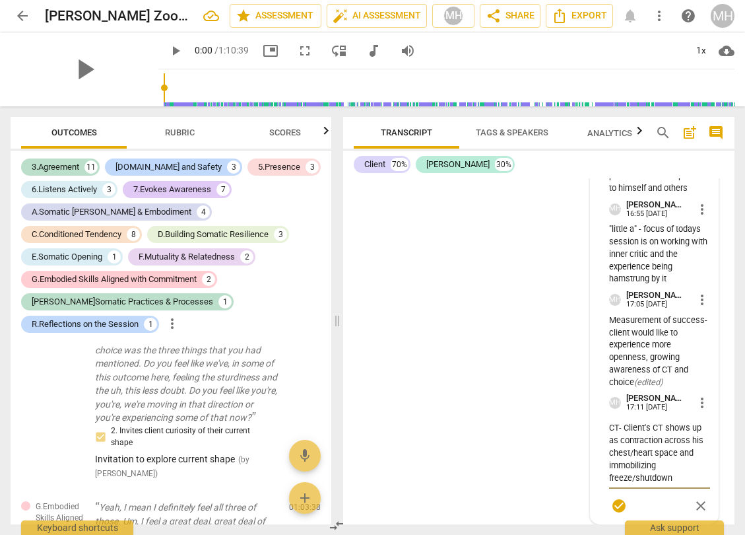
scroll to position [21442, 0]
drag, startPoint x: 620, startPoint y: 426, endPoint x: 674, endPoint y: 451, distance: 59.1
click at [674, 451] on textarea "CT- Client's CT shows up as contraction across his chest/heart space and immobi…" at bounding box center [659, 452] width 101 height 63
click at [569, 430] on div "CL play_arrow pause 00:00 + Add competency keyboard_arrow_right Okay . MA play_…" at bounding box center [538, 351] width 391 height 346
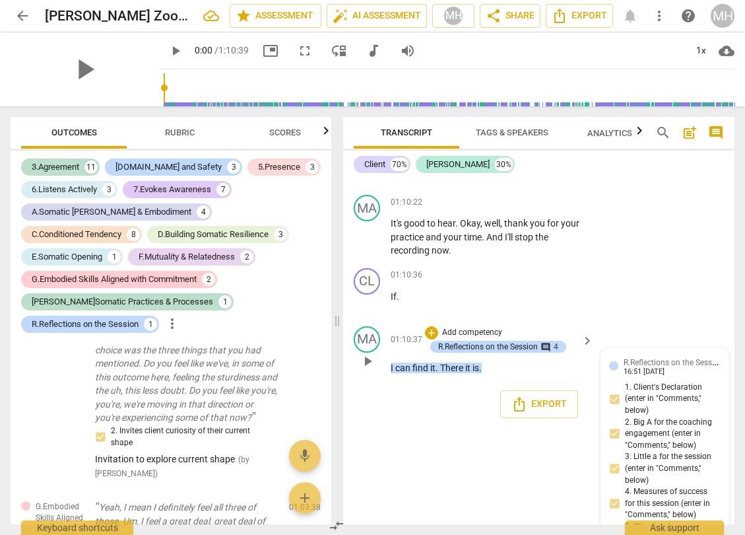
click at [630, 368] on span "R.Reflections on the Session" at bounding box center [674, 361] width 100 height 13
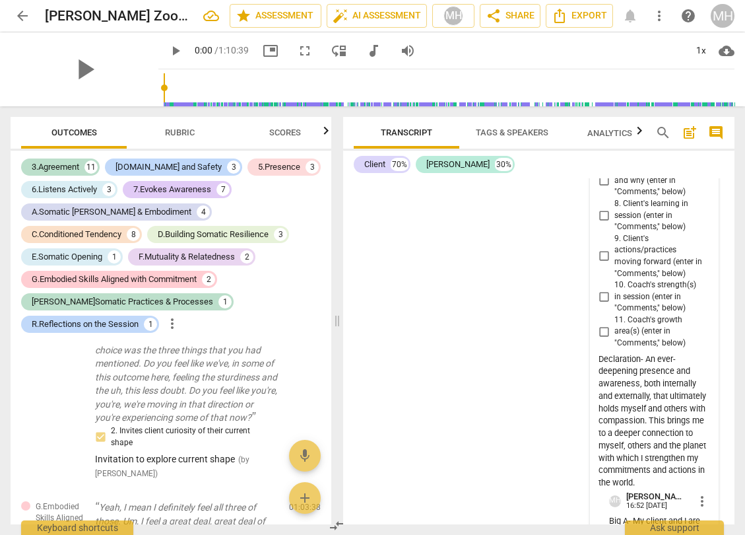
scroll to position [20926, 0]
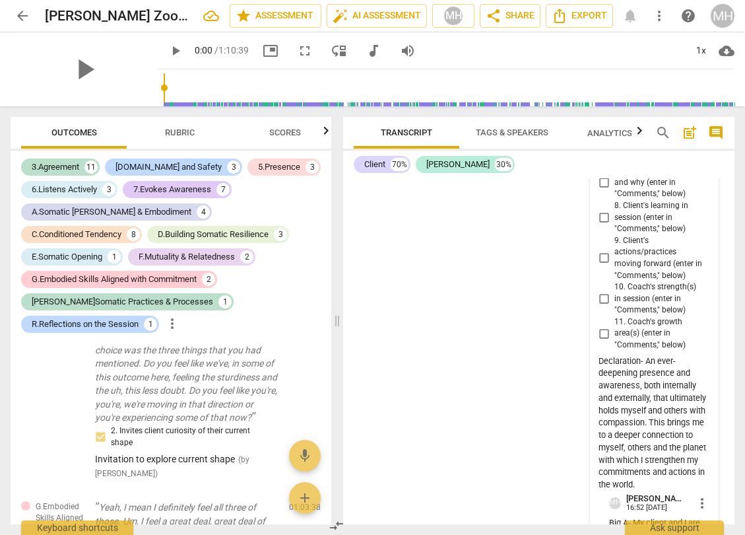
click at [601, 150] on input "6. Where is their primary Conditioned Tendency? (enter in "Comments," below)" at bounding box center [603, 142] width 21 height 16
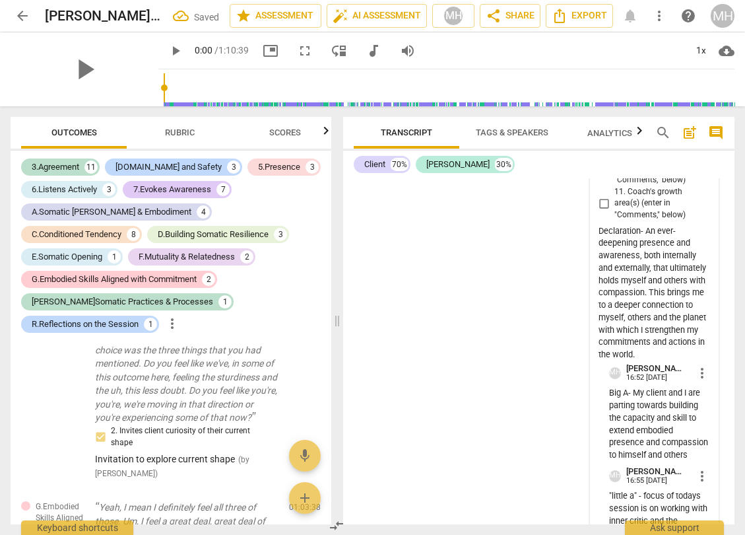
scroll to position [21435, 0]
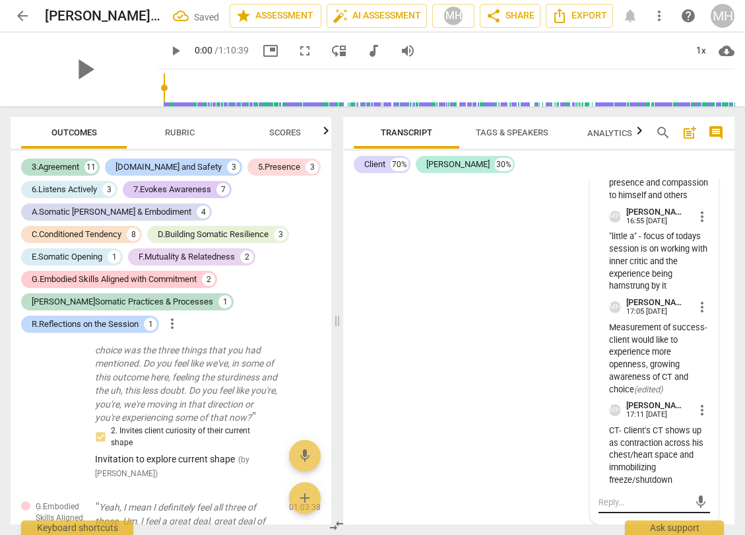
click at [620, 502] on textarea at bounding box center [644, 502] width 90 height 13
paste textarea "Client's CT shows up as contraction across his chest/heart space"
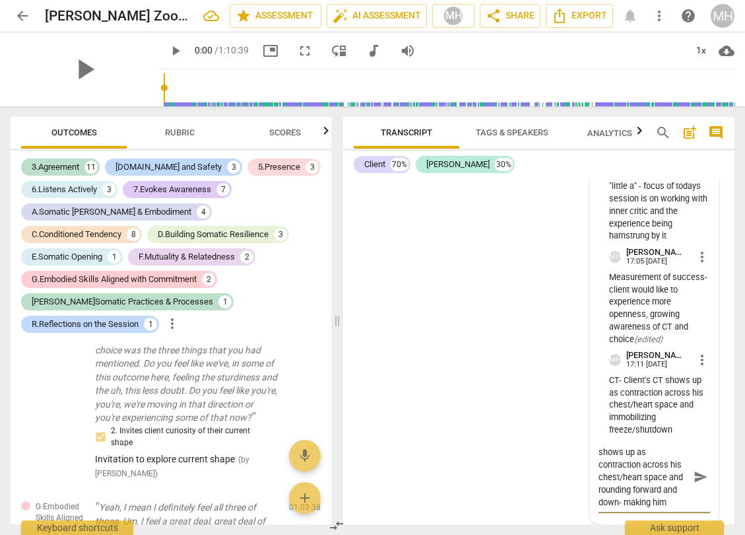
scroll to position [24, 0]
